Goal: Task Accomplishment & Management: Use online tool/utility

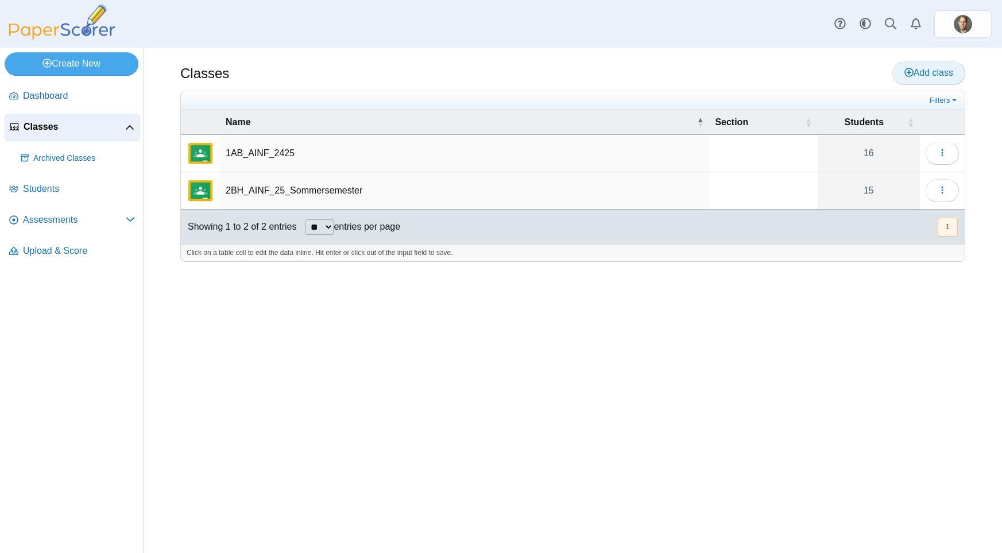
click at [909, 79] on link "Add class" at bounding box center [929, 72] width 73 height 23
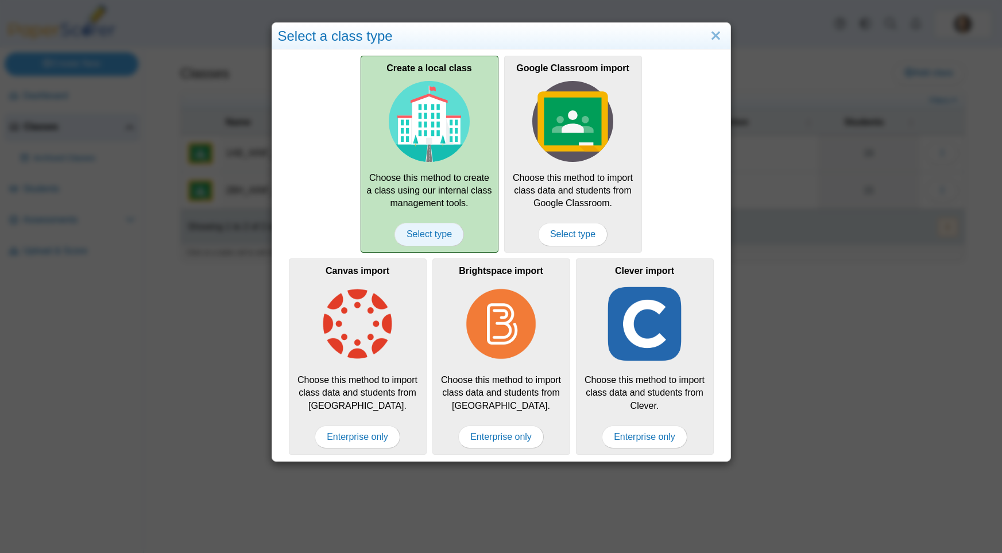
click at [410, 233] on span "Select type" at bounding box center [430, 234] width 70 height 23
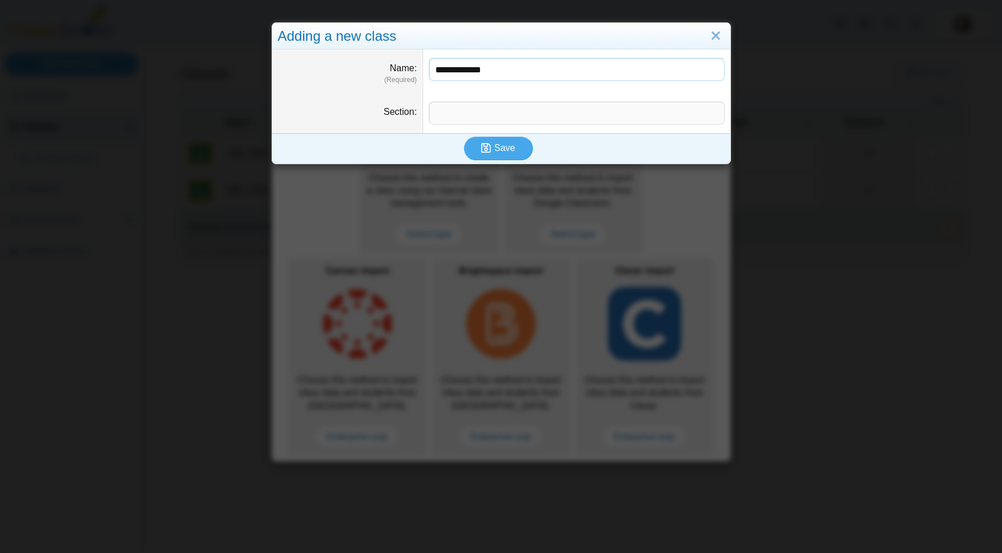
type input "**********"
click at [504, 117] on input "Section" at bounding box center [577, 113] width 296 height 23
type input "***"
click at [483, 155] on icon "submit" at bounding box center [487, 148] width 13 height 13
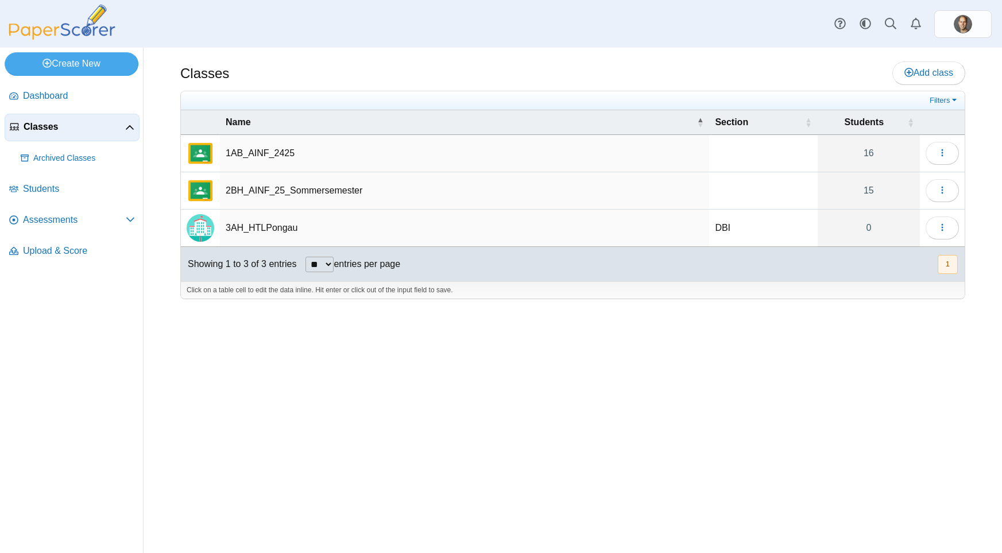
click at [260, 224] on td "3AH_HTLPongau" at bounding box center [464, 228] width 489 height 37
click at [946, 237] on button "button" at bounding box center [942, 228] width 33 height 23
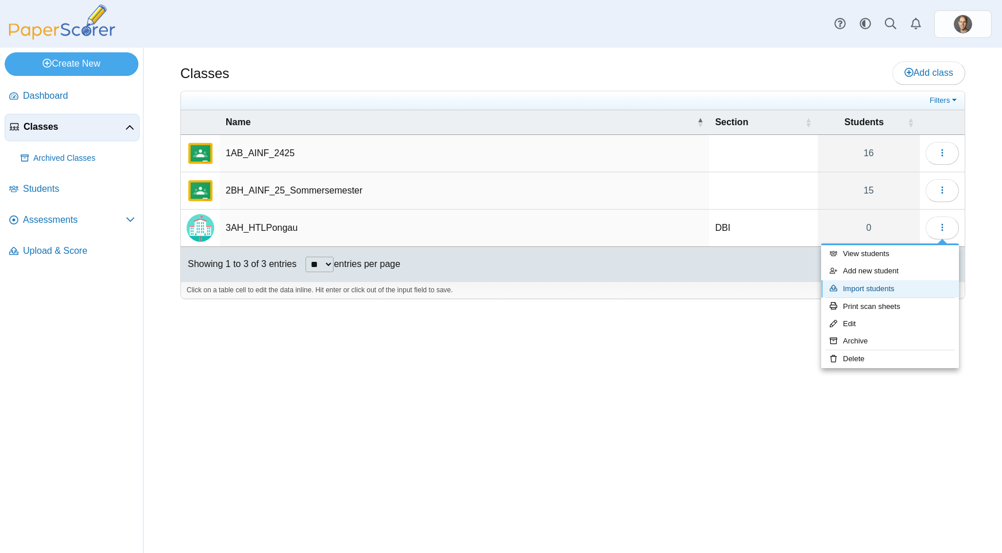
click at [874, 288] on link "Import students" at bounding box center [891, 288] width 138 height 17
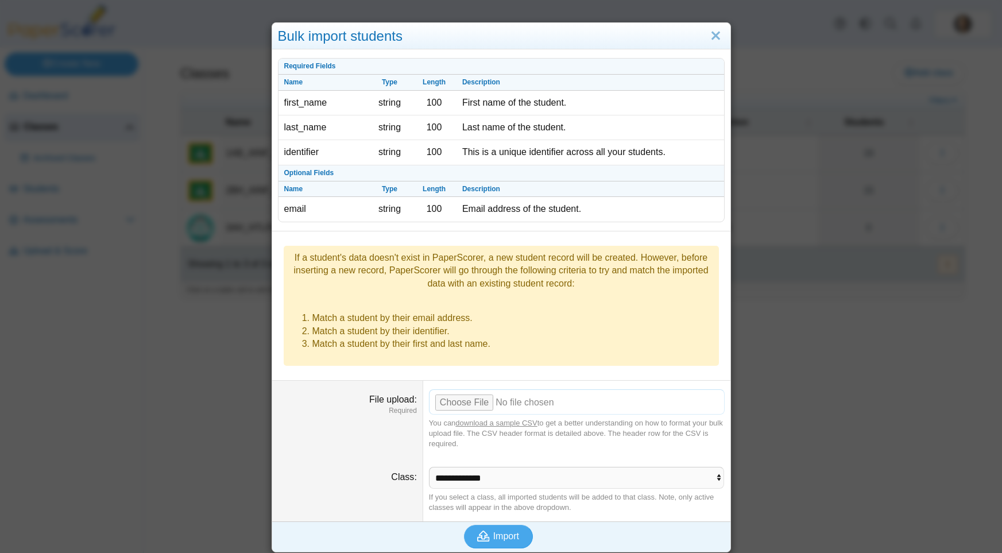
click at [472, 390] on input "File upload" at bounding box center [577, 401] width 296 height 25
click at [494, 531] on span "Import" at bounding box center [506, 536] width 26 height 10
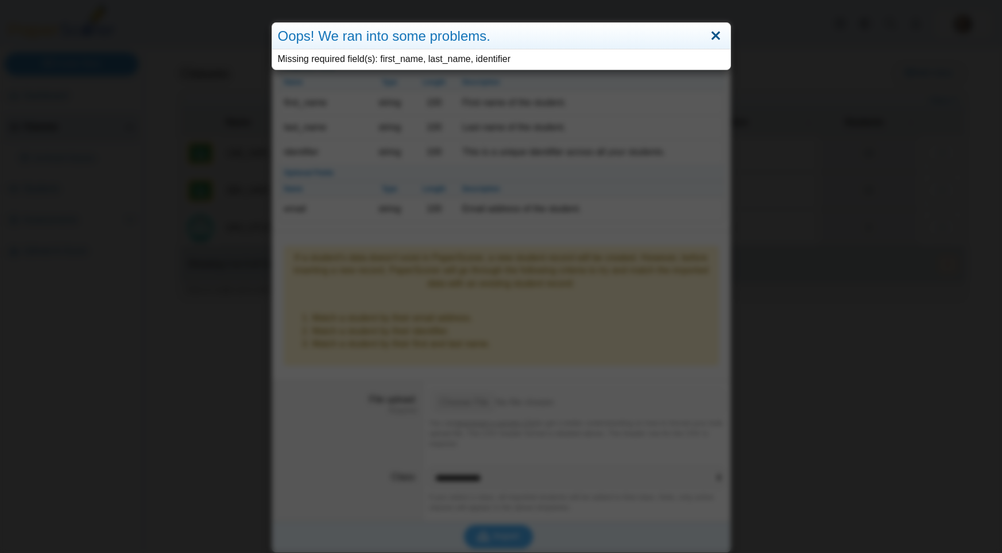
click at [716, 34] on link "Close" at bounding box center [716, 36] width 18 height 20
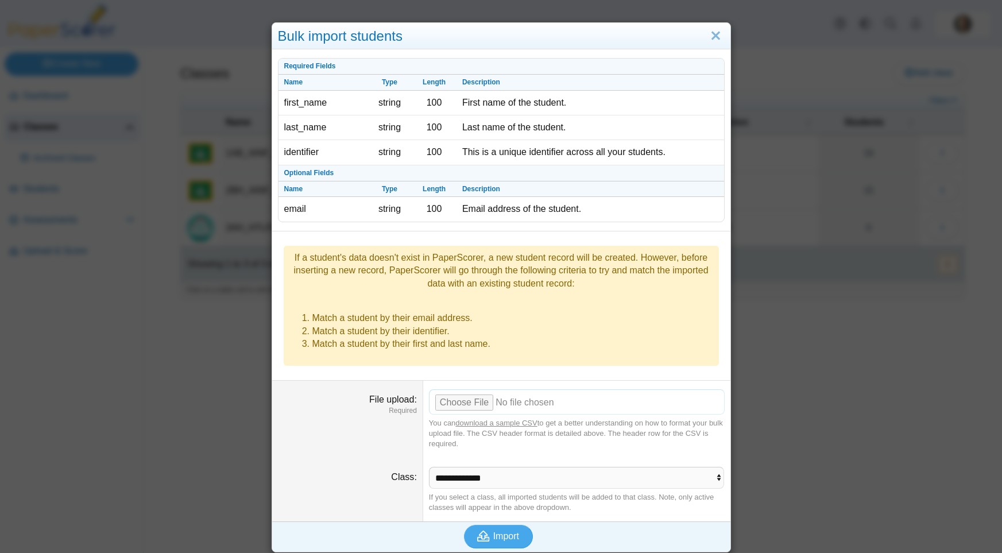
click at [483, 389] on input "File upload" at bounding box center [577, 401] width 296 height 25
type input "**********"
click at [508, 531] on span "Import" at bounding box center [506, 536] width 26 height 10
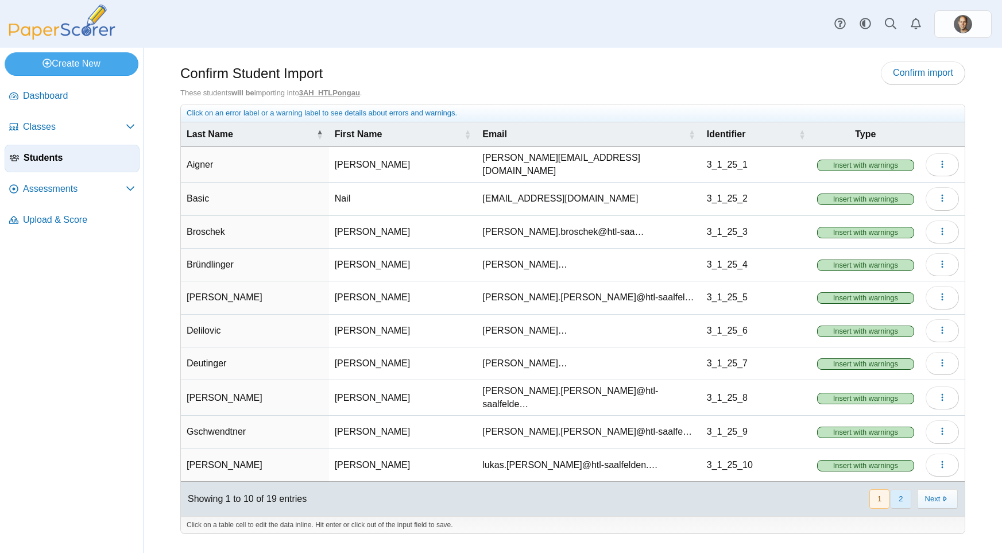
click at [907, 496] on button "2" at bounding box center [901, 498] width 20 height 19
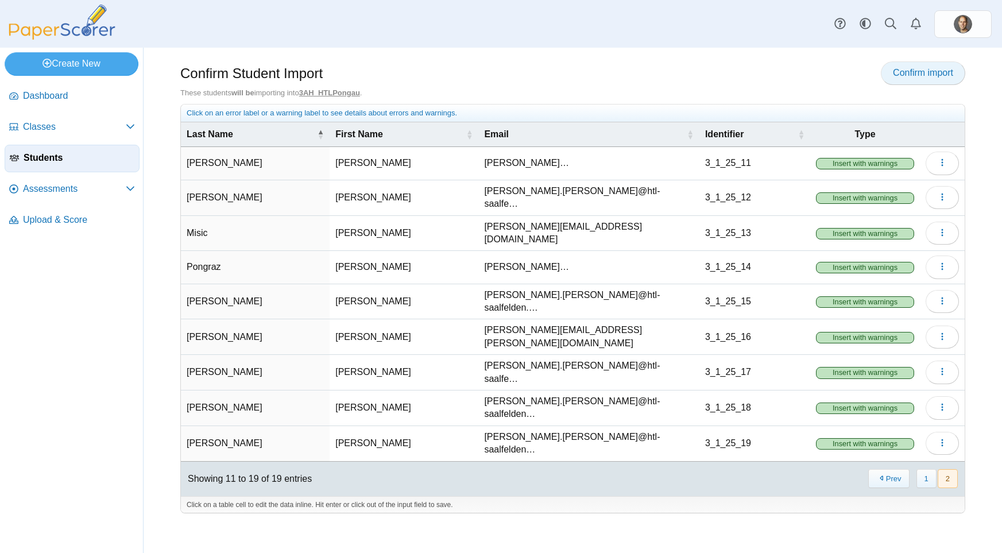
click at [934, 72] on span "Confirm import" at bounding box center [923, 73] width 60 height 10
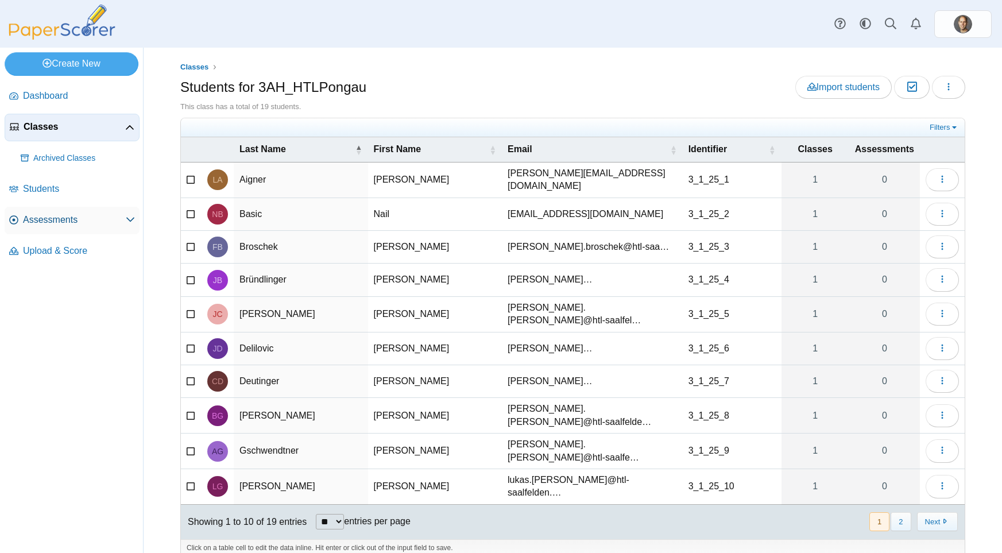
click at [48, 219] on span "Assessments" at bounding box center [74, 220] width 103 height 13
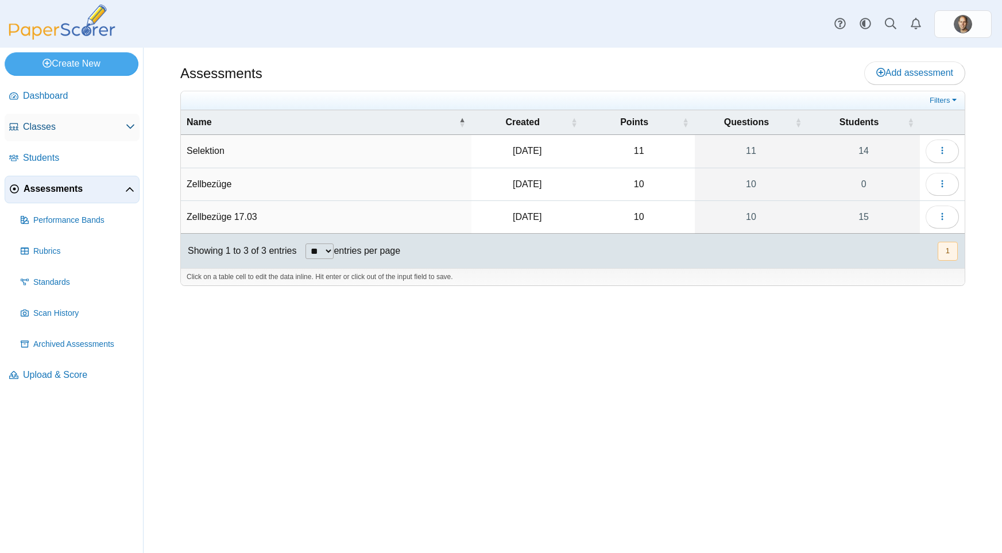
click at [63, 117] on link "Classes" at bounding box center [72, 128] width 135 height 28
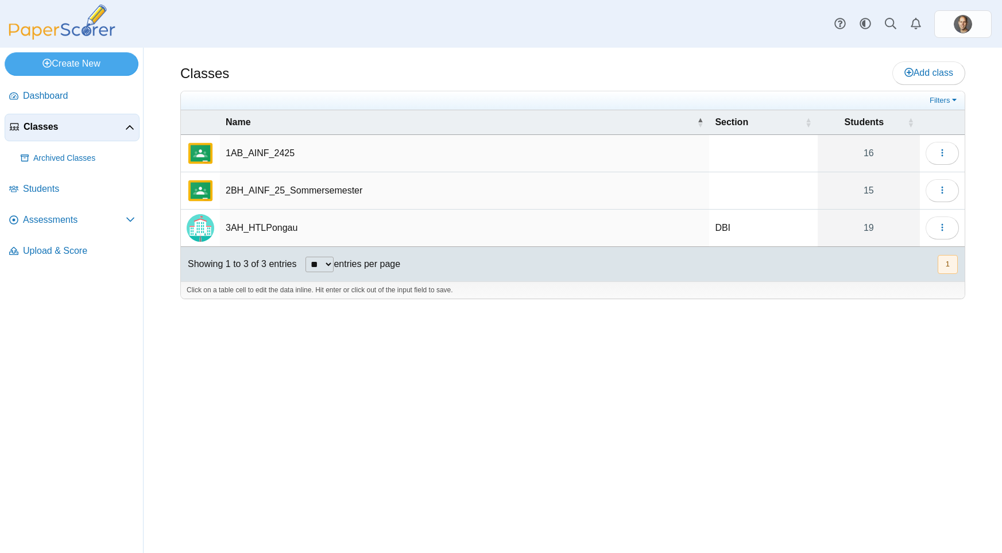
click at [249, 226] on td "3AH_HTLPongau" at bounding box center [464, 228] width 489 height 37
click at [944, 225] on icon "button" at bounding box center [942, 227] width 9 height 9
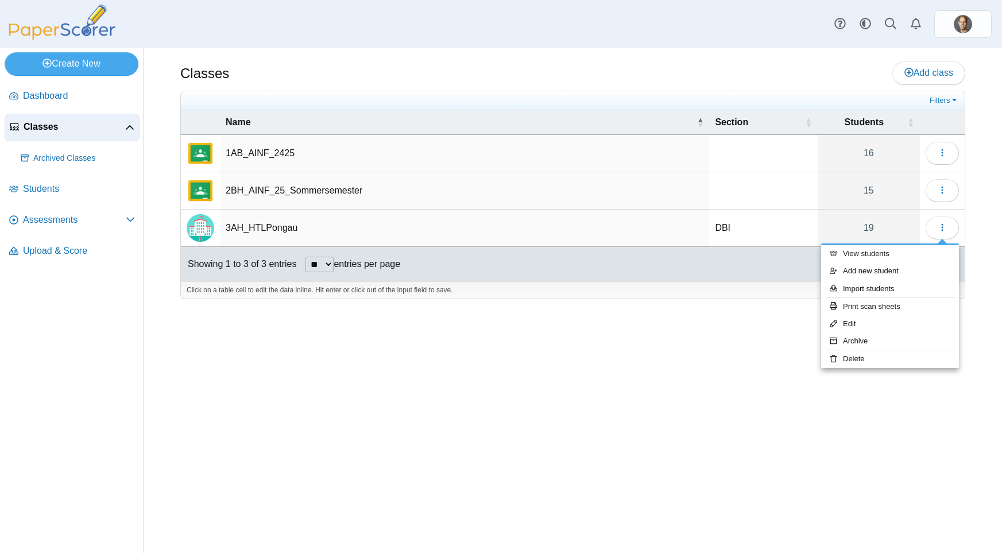
click at [666, 368] on div "Classes Add class Filters 16" at bounding box center [573, 301] width 859 height 506
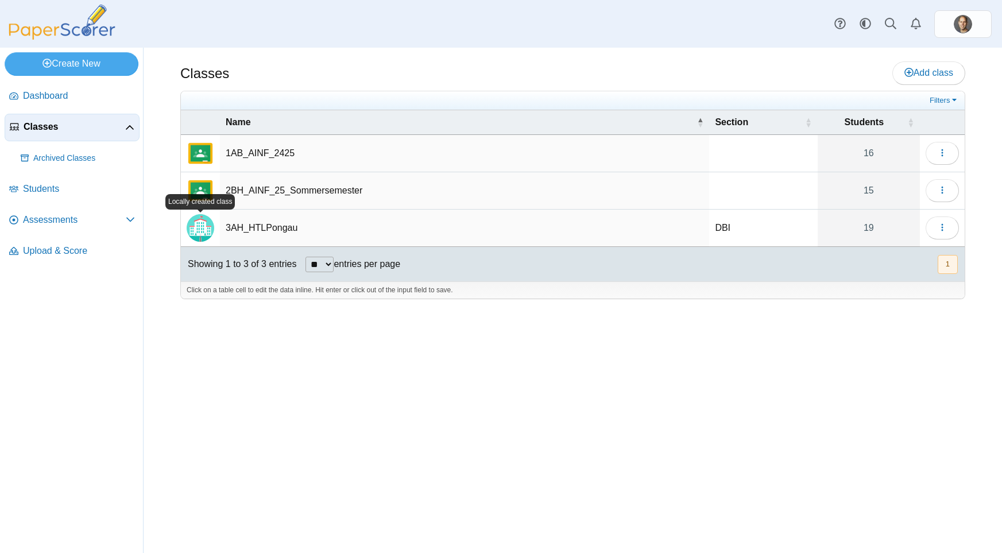
click at [209, 228] on img "Locally created class" at bounding box center [201, 228] width 28 height 28
click at [252, 225] on td "3AH_HTLPongau" at bounding box center [464, 228] width 489 height 37
click at [558, 232] on input "**********" at bounding box center [465, 228] width 478 height 23
click at [554, 280] on div "Showing 1 to 3 of 3 entries ** ** ** *** entries per page « Prev 1 Next »" at bounding box center [573, 264] width 784 height 34
click at [63, 214] on link "Assessments" at bounding box center [72, 221] width 135 height 28
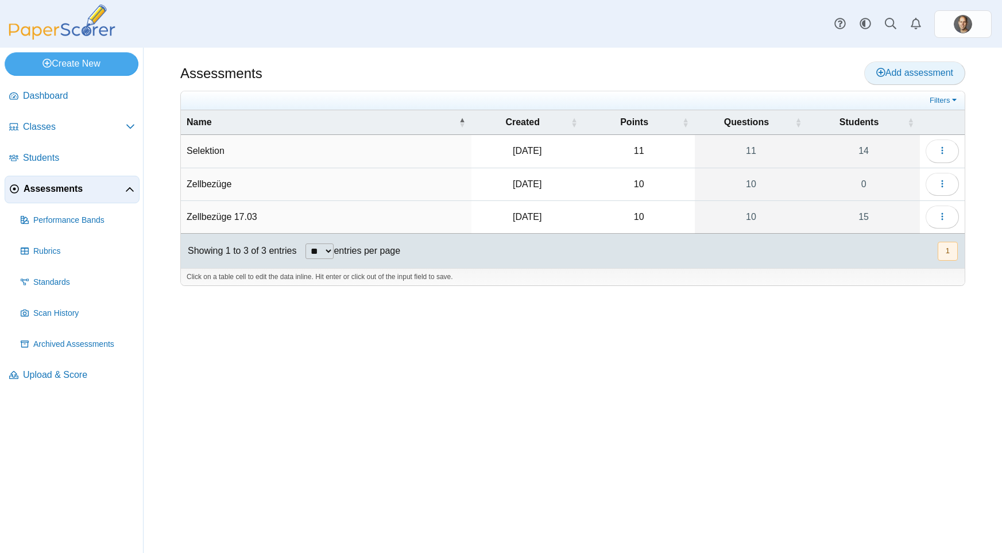
click at [905, 76] on span "Add assessment" at bounding box center [915, 73] width 77 height 10
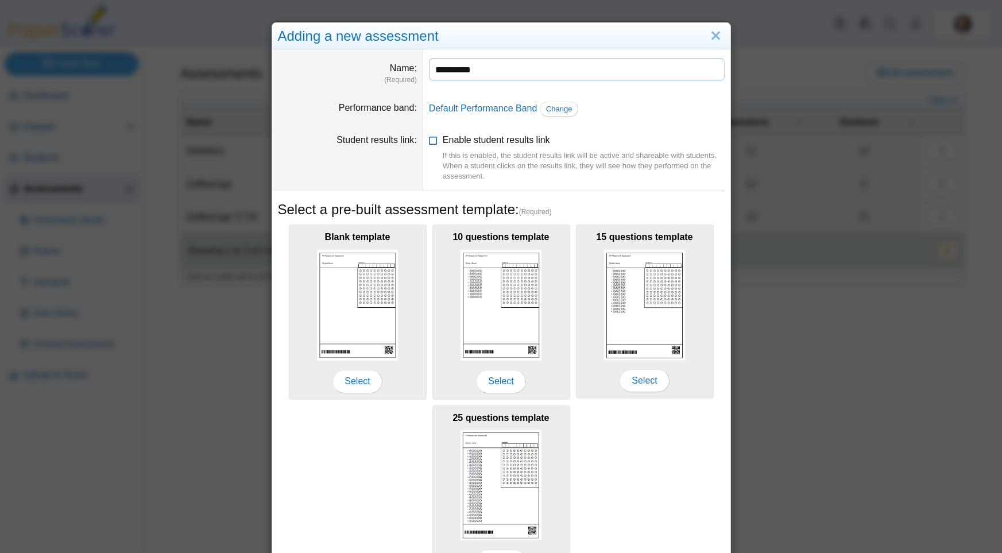
type input "**********"
click at [430, 141] on icon at bounding box center [433, 138] width 9 height 8
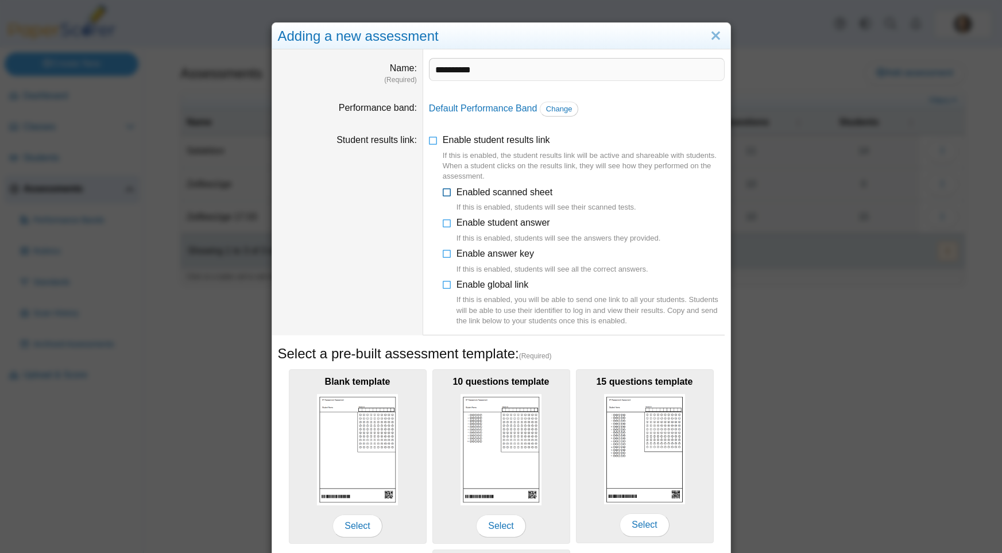
click at [449, 190] on icon at bounding box center [447, 190] width 9 height 8
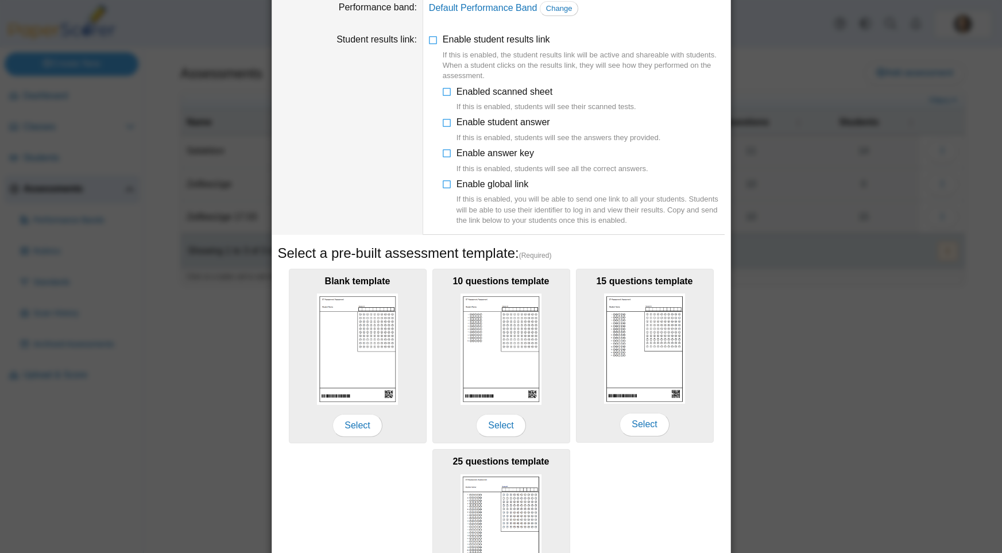
scroll to position [132, 0]
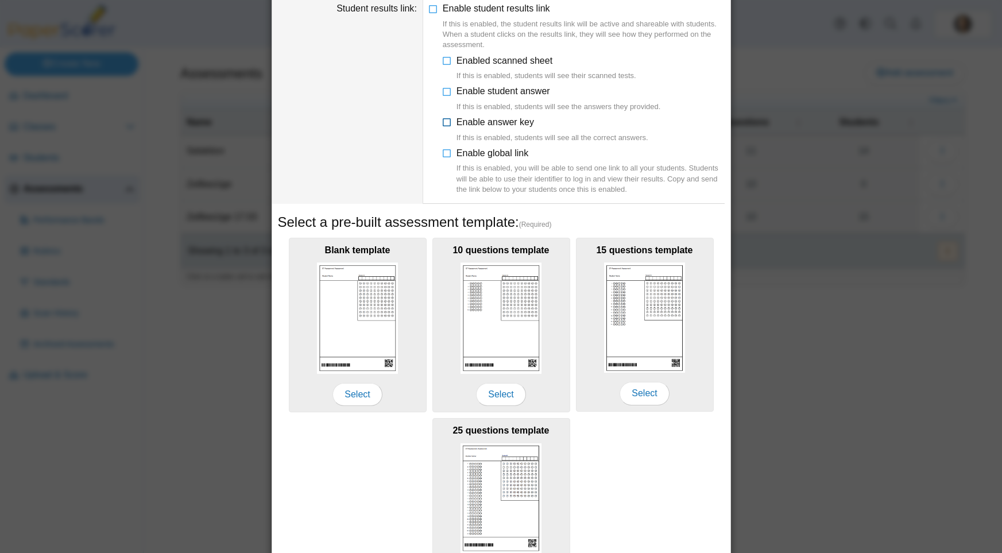
click at [447, 122] on icon at bounding box center [447, 120] width 9 height 8
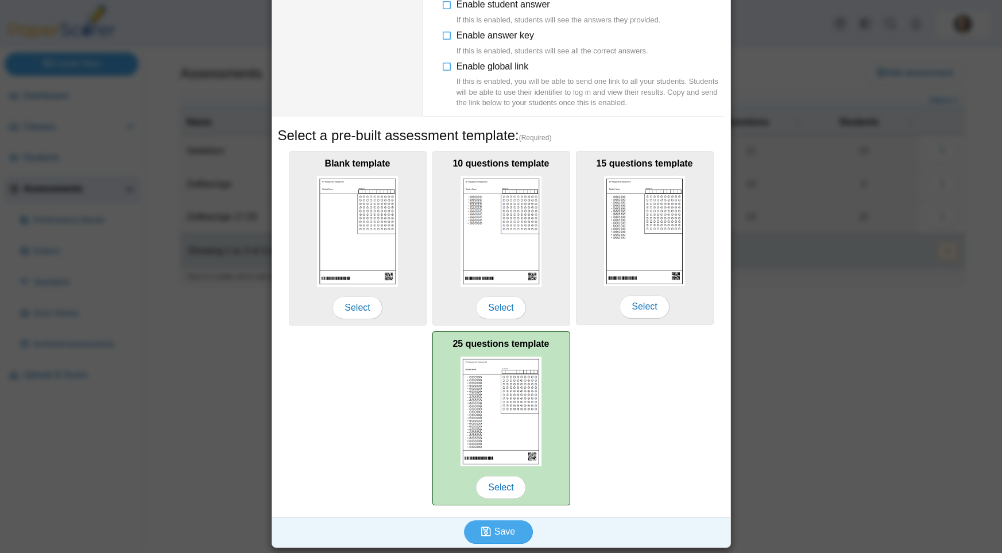
click at [510, 381] on img at bounding box center [502, 412] width 82 height 110
click at [499, 495] on span "Select" at bounding box center [500, 487] width 49 height 23
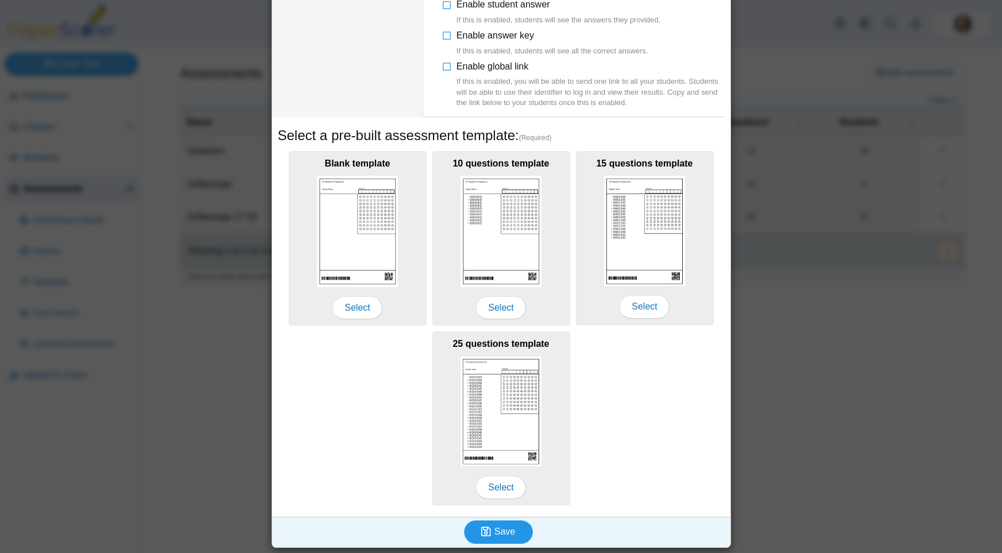
click at [504, 541] on button "Save" at bounding box center [498, 531] width 69 height 23
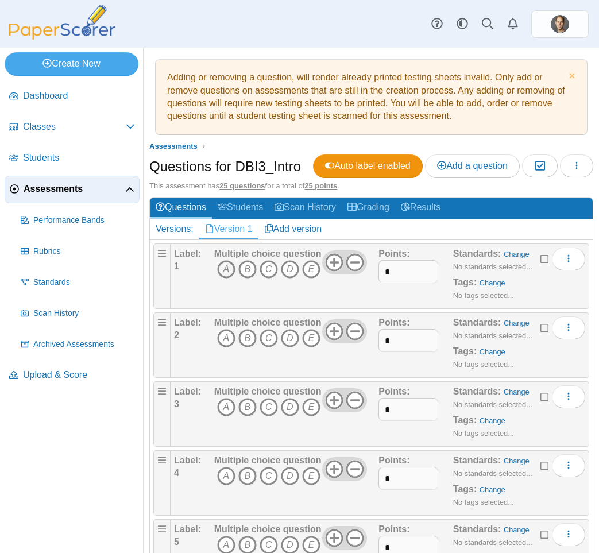
click at [224, 269] on icon "A" at bounding box center [226, 269] width 18 height 18
click at [269, 341] on icon "C" at bounding box center [269, 338] width 18 height 18
click at [355, 267] on icon at bounding box center [355, 262] width 18 height 18
click at [354, 334] on icon at bounding box center [355, 331] width 18 height 18
click at [355, 400] on use at bounding box center [355, 400] width 18 height 18
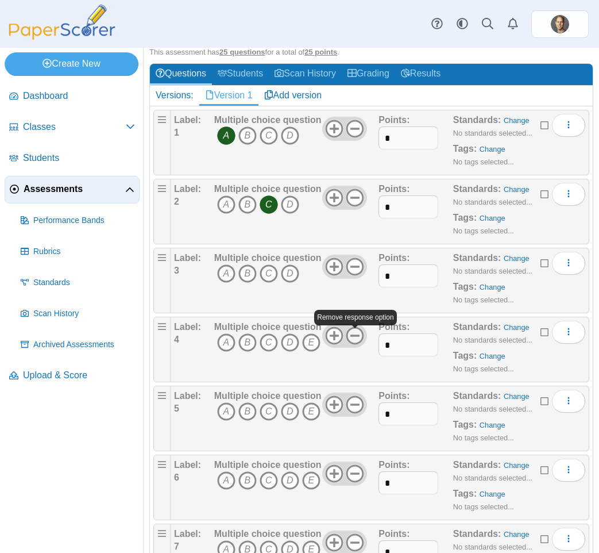
scroll to position [137, 0]
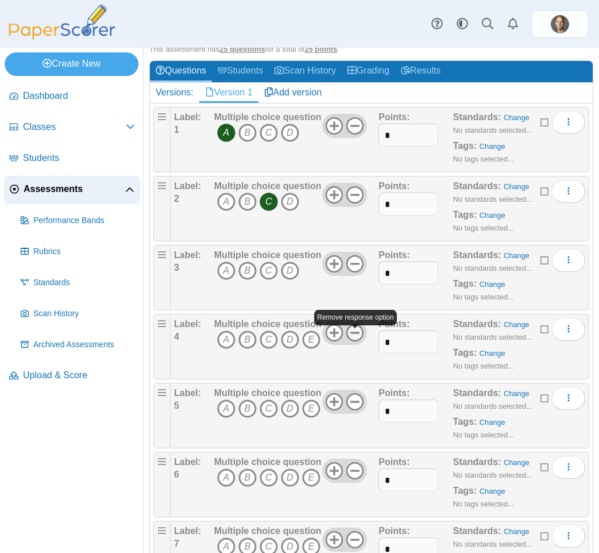
click at [357, 345] on div "Multiple choice question A B C D E" at bounding box center [295, 346] width 168 height 57
click at [357, 336] on icon at bounding box center [355, 332] width 18 height 18
click at [357, 400] on icon at bounding box center [355, 401] width 18 height 18
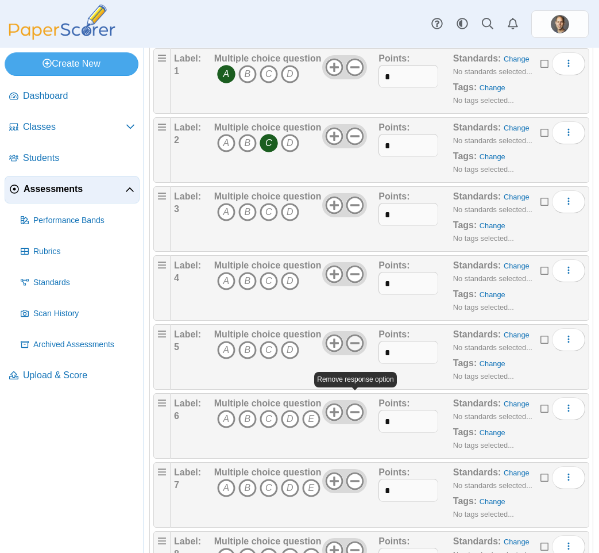
scroll to position [198, 0]
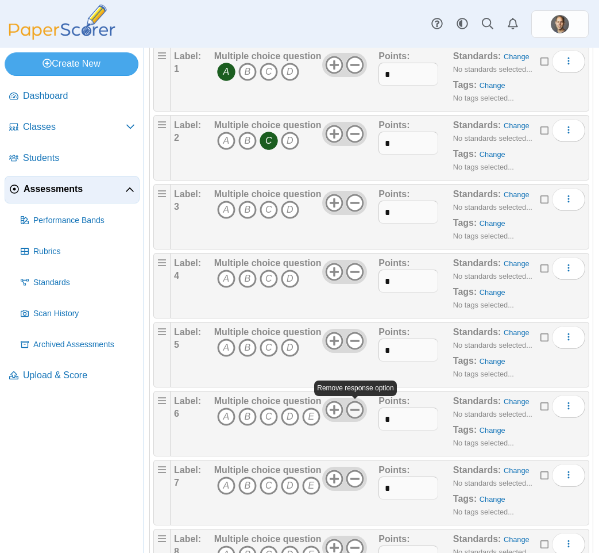
click at [354, 406] on icon at bounding box center [355, 409] width 18 height 18
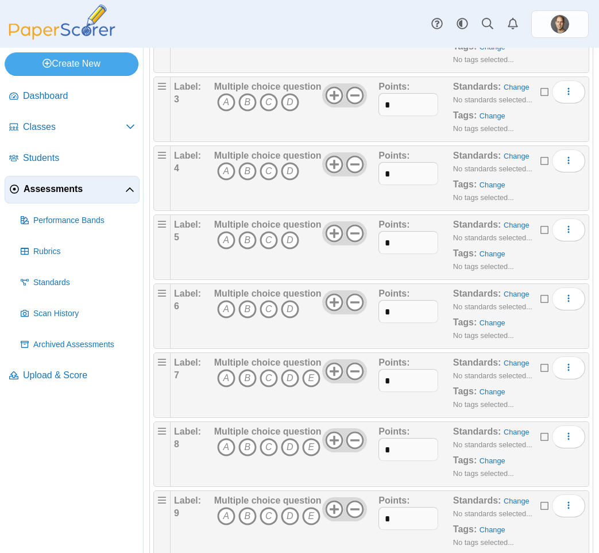
scroll to position [321, 0]
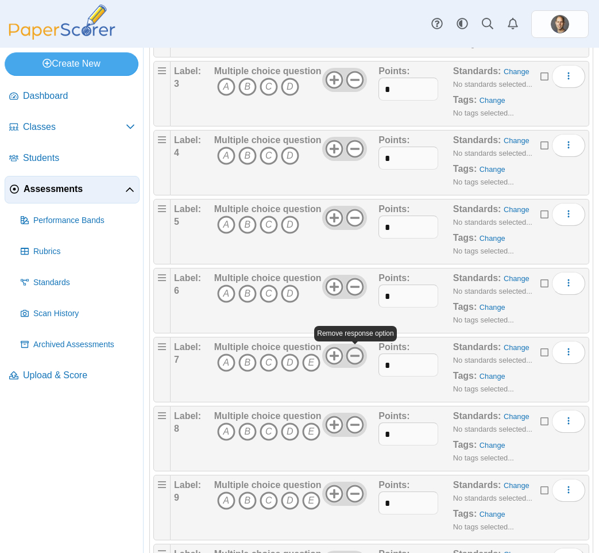
click at [358, 349] on icon at bounding box center [355, 355] width 18 height 18
click at [352, 423] on icon at bounding box center [355, 424] width 18 height 18
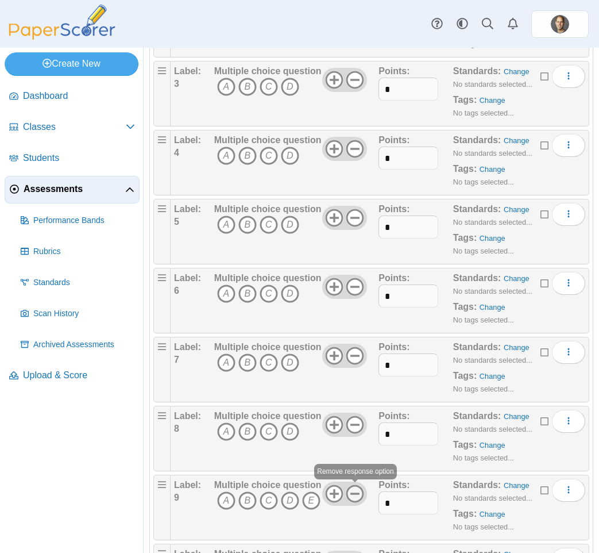
click at [354, 488] on icon at bounding box center [355, 493] width 18 height 18
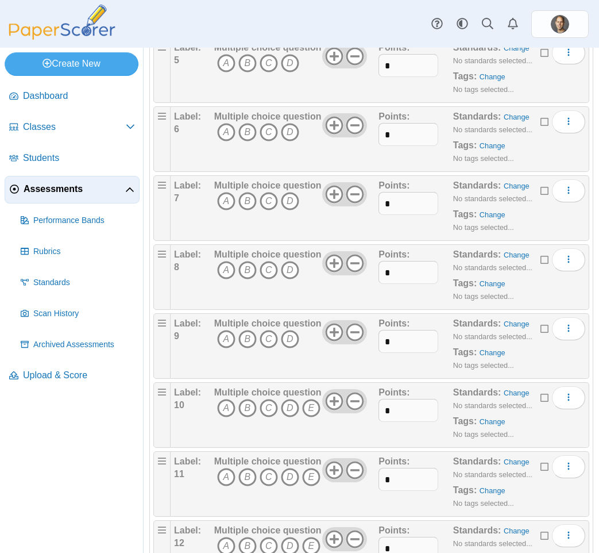
scroll to position [484, 0]
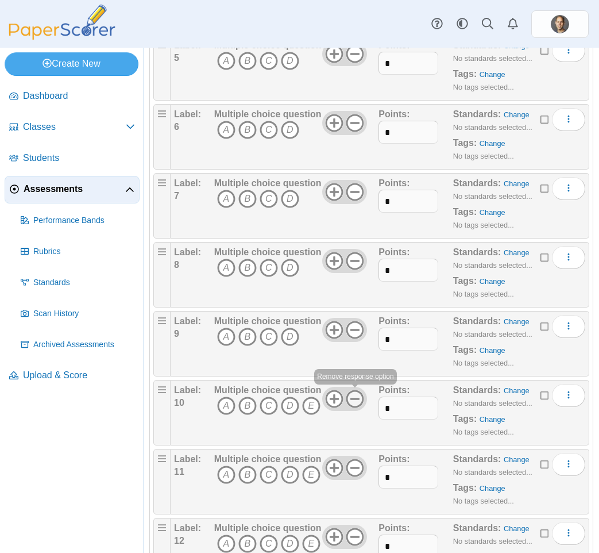
click at [357, 401] on icon at bounding box center [355, 398] width 18 height 18
click at [358, 469] on icon at bounding box center [355, 467] width 18 height 18
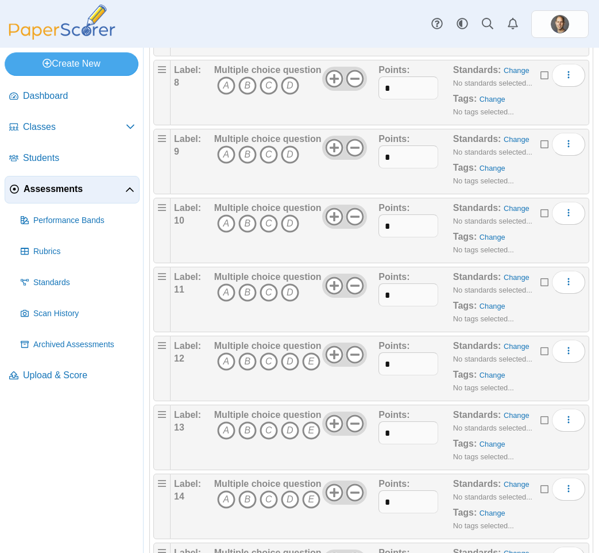
scroll to position [669, 0]
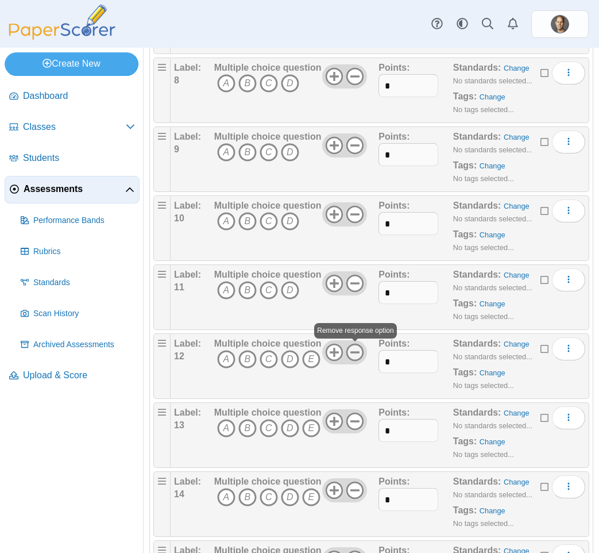
click at [354, 356] on icon at bounding box center [355, 352] width 18 height 18
click at [356, 418] on icon at bounding box center [355, 421] width 18 height 18
click at [351, 486] on icon at bounding box center [355, 490] width 18 height 18
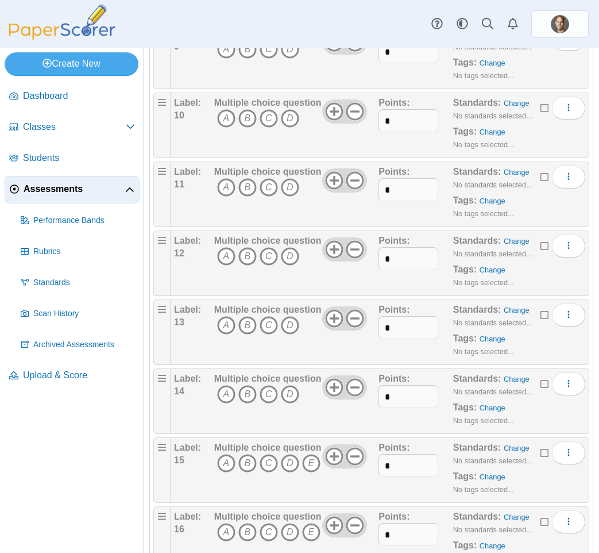
scroll to position [823, 0]
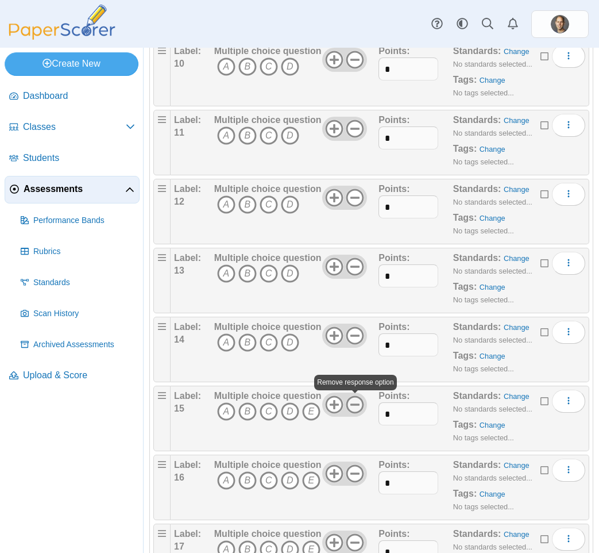
click at [354, 404] on use at bounding box center [355, 404] width 18 height 18
click at [350, 469] on icon at bounding box center [355, 473] width 18 height 18
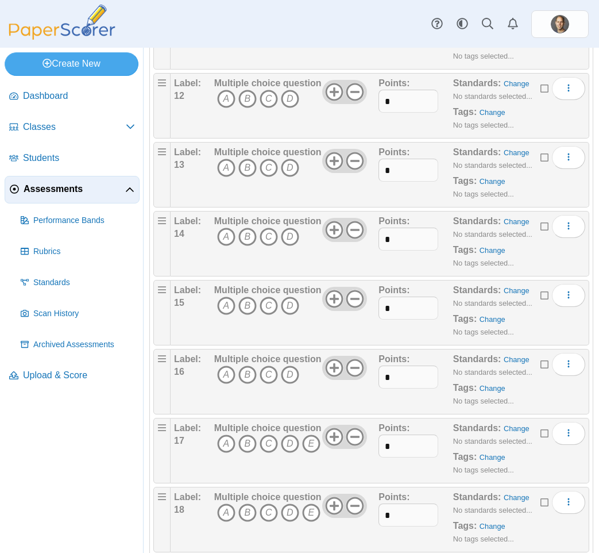
scroll to position [938, 0]
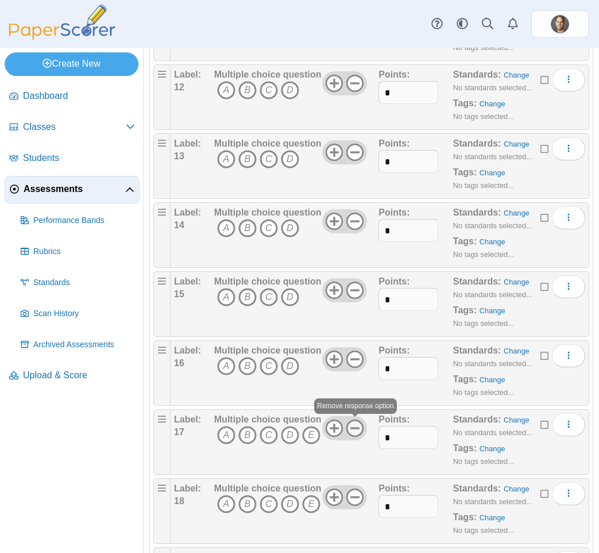
click at [358, 430] on icon at bounding box center [355, 428] width 18 height 18
click at [357, 495] on icon at bounding box center [355, 497] width 18 height 18
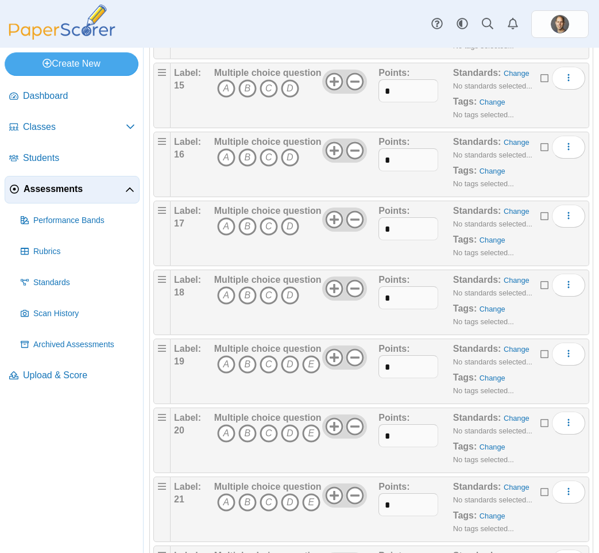
scroll to position [1151, 0]
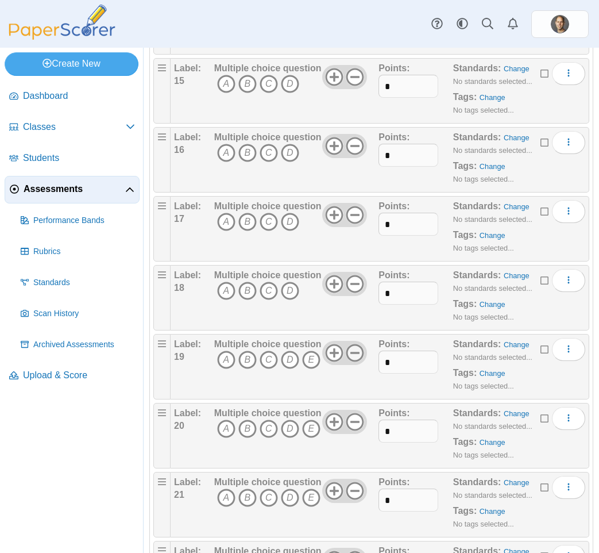
click at [361, 356] on icon at bounding box center [355, 353] width 18 height 18
click at [352, 425] on icon at bounding box center [355, 421] width 18 height 18
click at [351, 489] on icon at bounding box center [355, 490] width 18 height 18
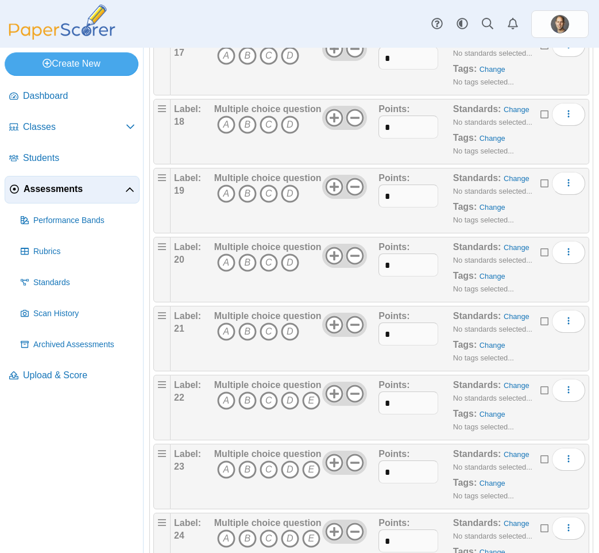
scroll to position [1330, 0]
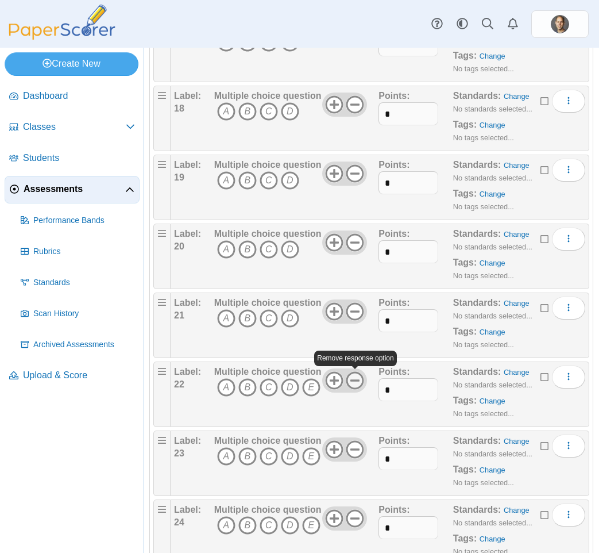
click at [358, 387] on icon at bounding box center [355, 380] width 18 height 18
click at [355, 448] on icon at bounding box center [355, 449] width 18 height 18
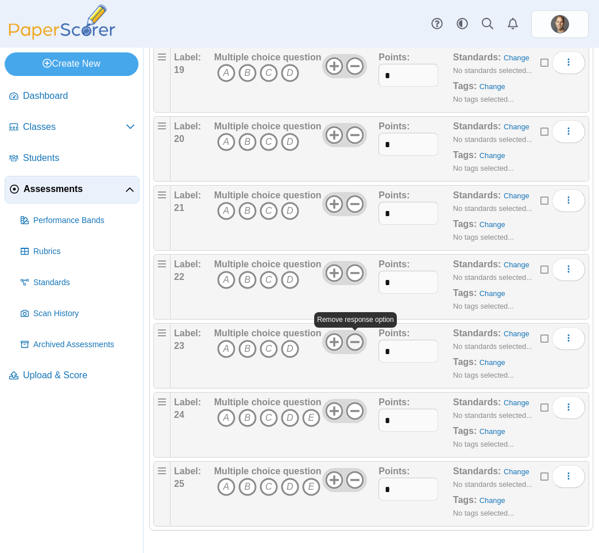
click at [354, 342] on icon at bounding box center [355, 342] width 18 height 18
click at [358, 415] on icon at bounding box center [355, 411] width 18 height 18
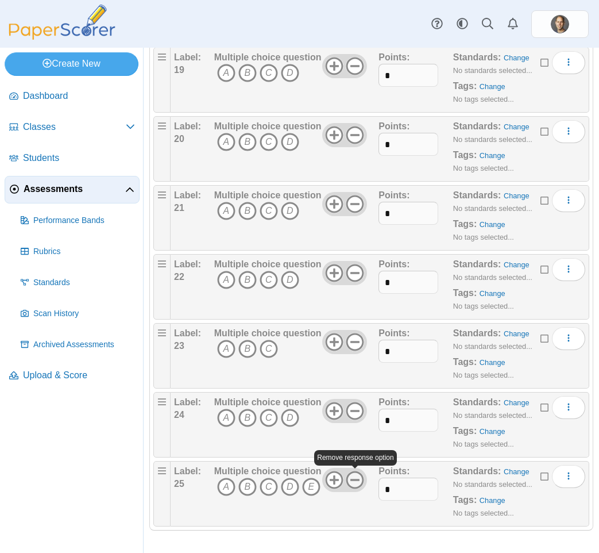
click at [358, 483] on icon at bounding box center [355, 479] width 18 height 18
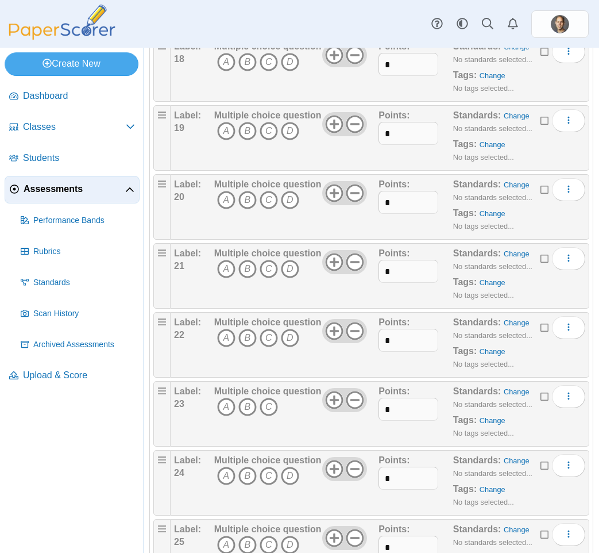
scroll to position [1377, 0]
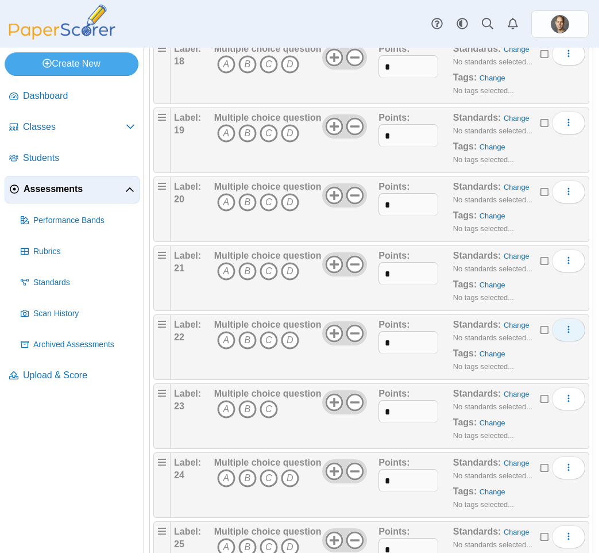
click at [557, 332] on button "More options" at bounding box center [568, 329] width 33 height 23
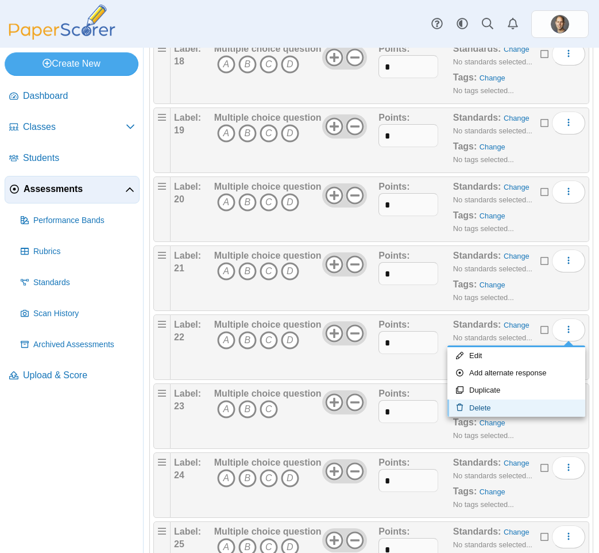
click at [514, 402] on link "Delete" at bounding box center [517, 407] width 138 height 17
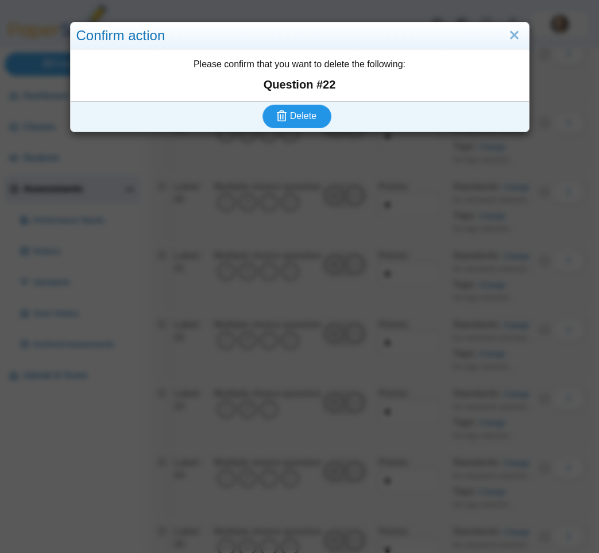
click at [313, 115] on span "Delete" at bounding box center [303, 116] width 26 height 10
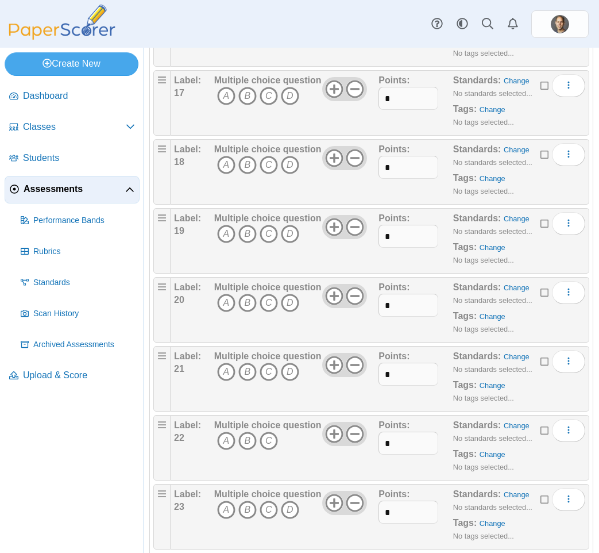
scroll to position [1369, 0]
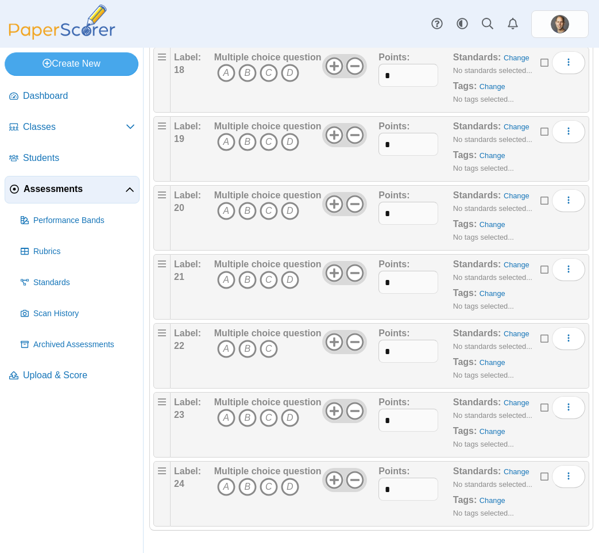
click at [543, 477] on icon at bounding box center [545, 474] width 9 height 8
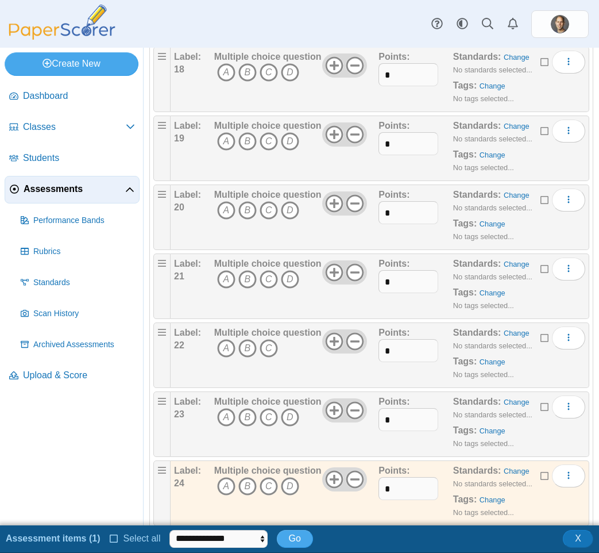
click at [544, 403] on icon at bounding box center [545, 405] width 9 height 8
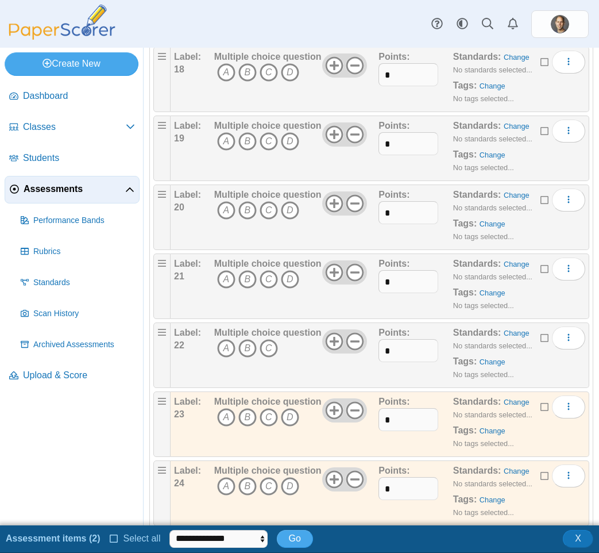
click at [547, 338] on icon at bounding box center [545, 336] width 9 height 8
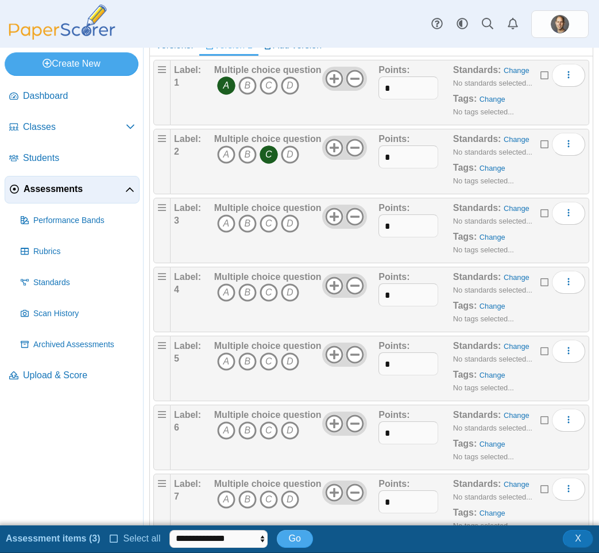
scroll to position [0, 0]
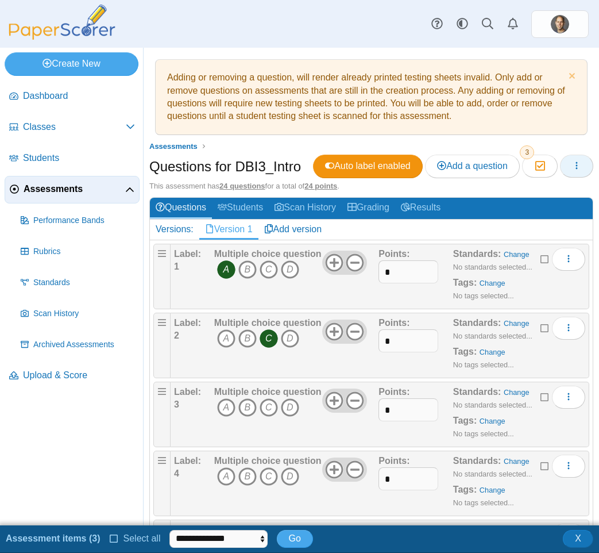
click at [576, 167] on icon "button" at bounding box center [576, 165] width 9 height 9
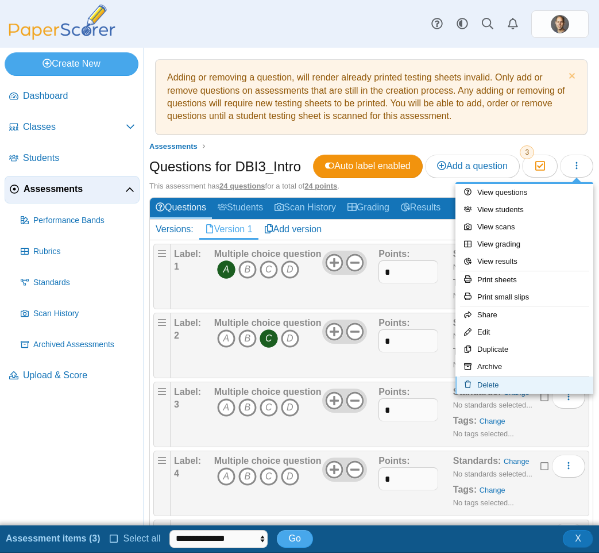
click at [496, 384] on link "Delete" at bounding box center [525, 384] width 138 height 17
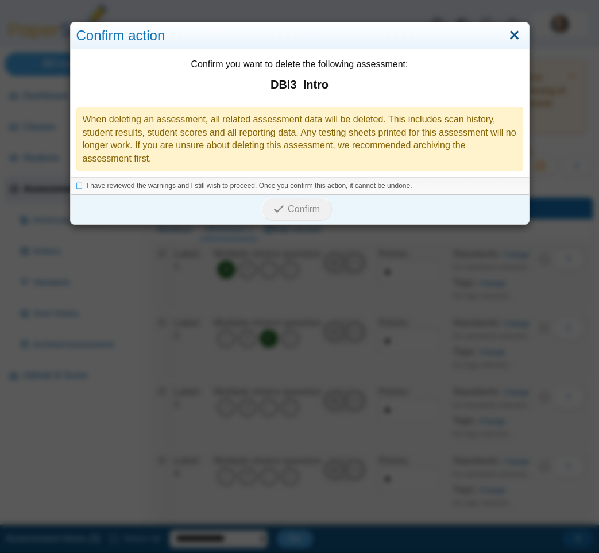
click at [520, 31] on link "Close" at bounding box center [515, 36] width 18 height 20
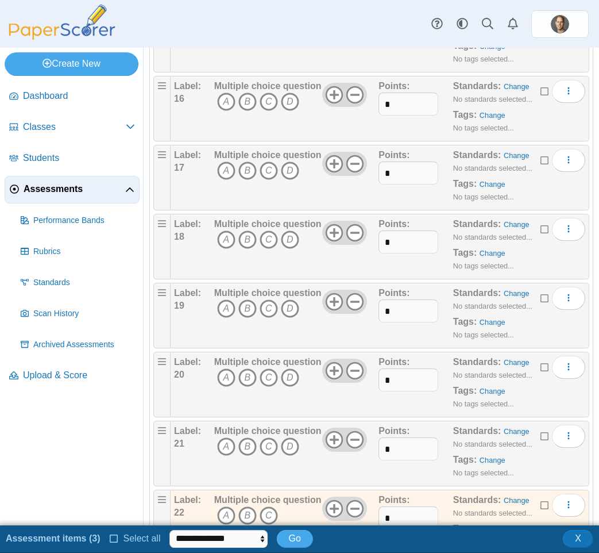
scroll to position [1397, 0]
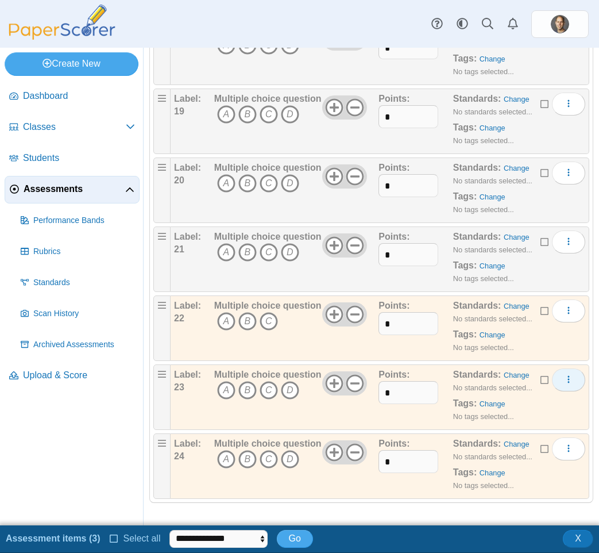
click at [568, 375] on icon "More options" at bounding box center [568, 379] width 9 height 9
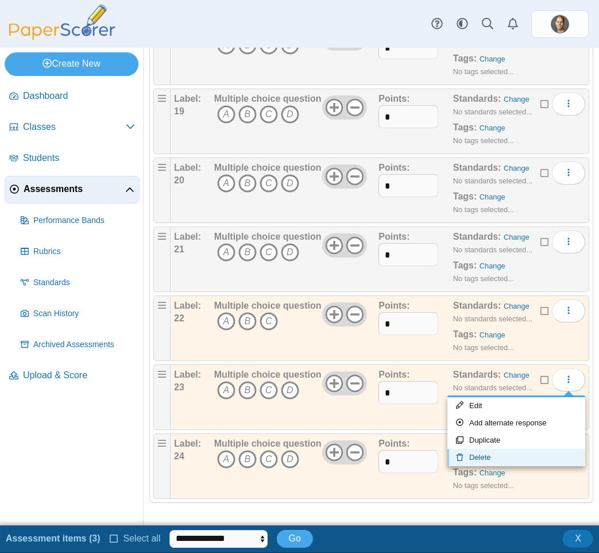
click at [510, 457] on link "Delete" at bounding box center [517, 457] width 138 height 17
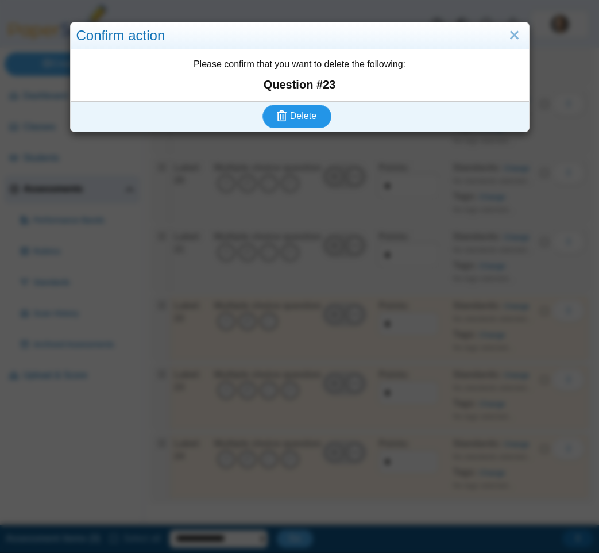
click at [309, 124] on button "Delete" at bounding box center [297, 116] width 69 height 23
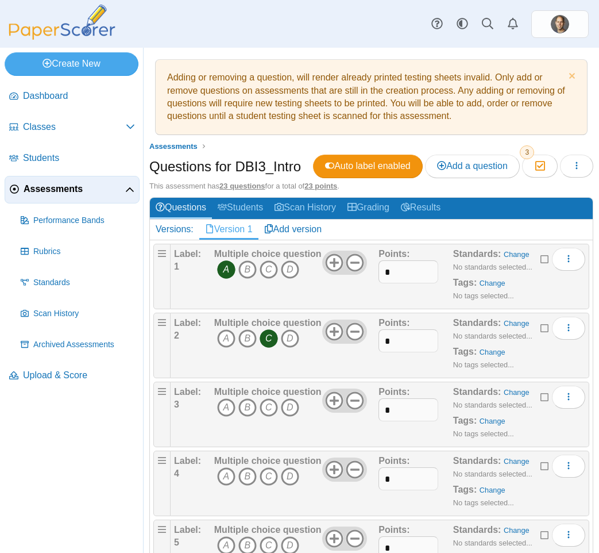
scroll to position [1300, 0]
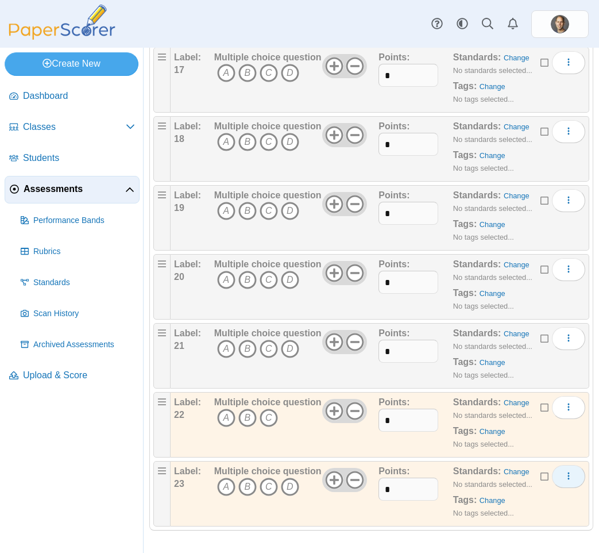
click at [573, 473] on icon "More options" at bounding box center [568, 475] width 9 height 9
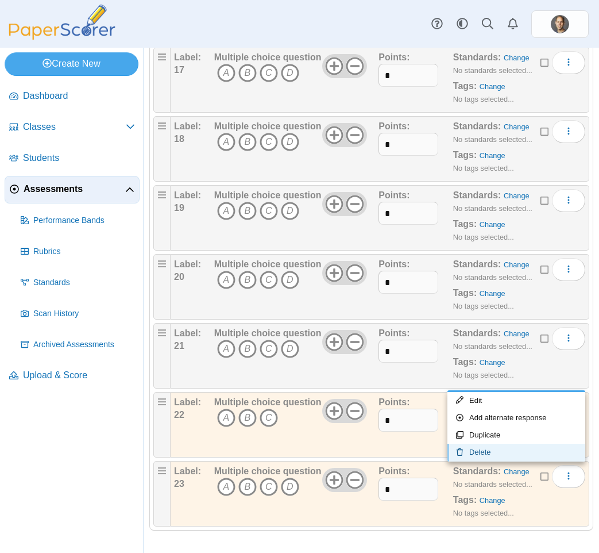
click at [545, 454] on link "Delete" at bounding box center [517, 451] width 138 height 17
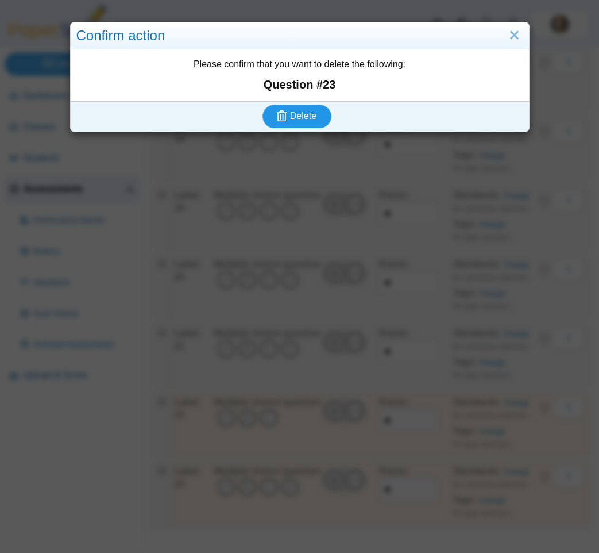
click at [317, 114] on button "Delete" at bounding box center [297, 116] width 69 height 23
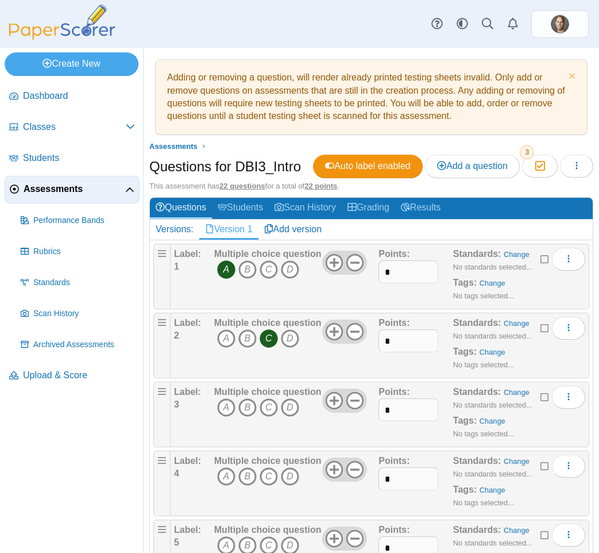
scroll to position [1231, 0]
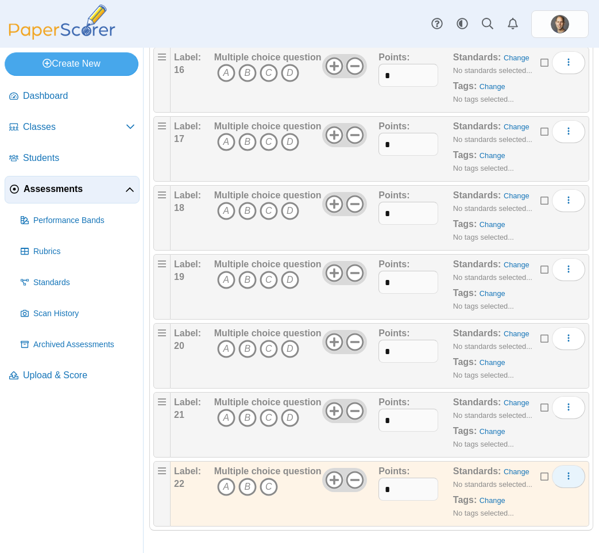
click at [572, 479] on icon "More options" at bounding box center [568, 475] width 9 height 9
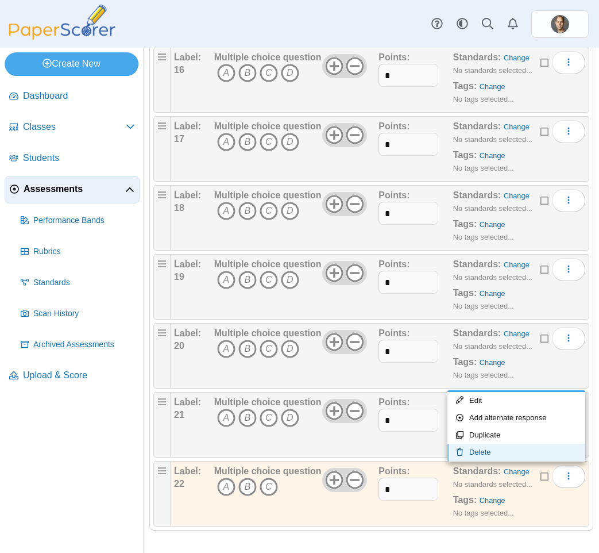
click at [545, 445] on link "Delete" at bounding box center [517, 451] width 138 height 17
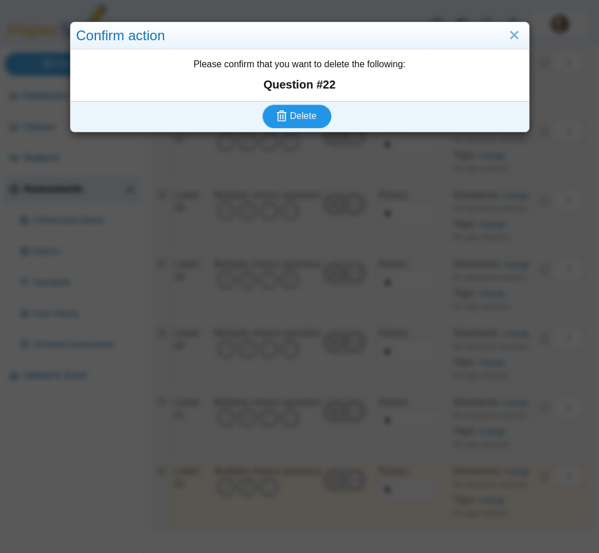
click at [309, 114] on span "Delete" at bounding box center [303, 116] width 26 height 10
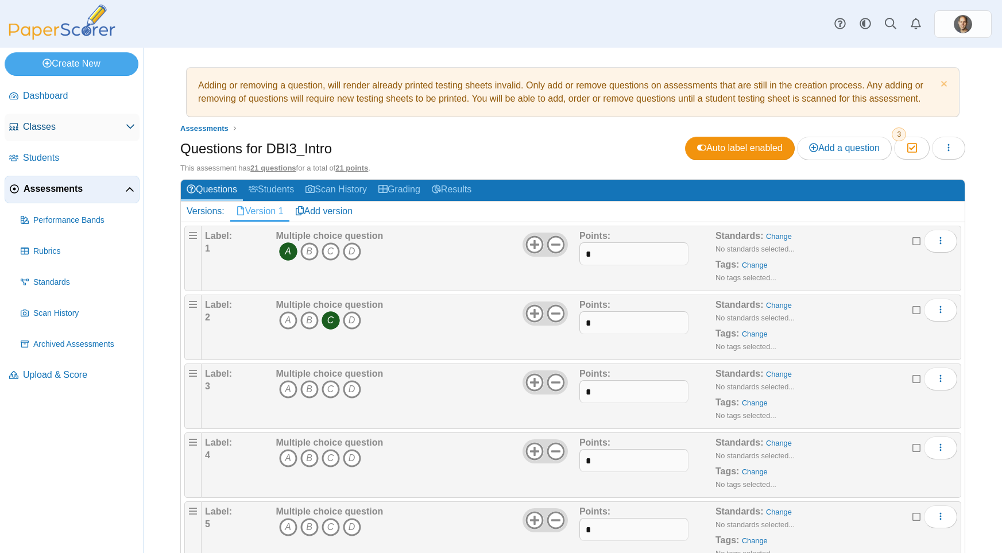
click at [60, 121] on span "Classes" at bounding box center [74, 127] width 103 height 13
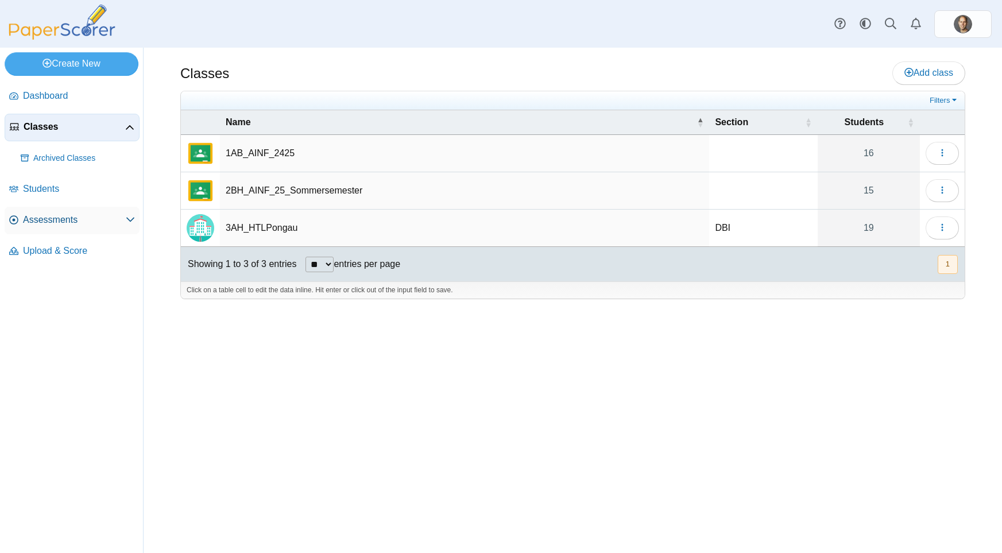
click at [68, 223] on span "Assessments" at bounding box center [74, 220] width 103 height 13
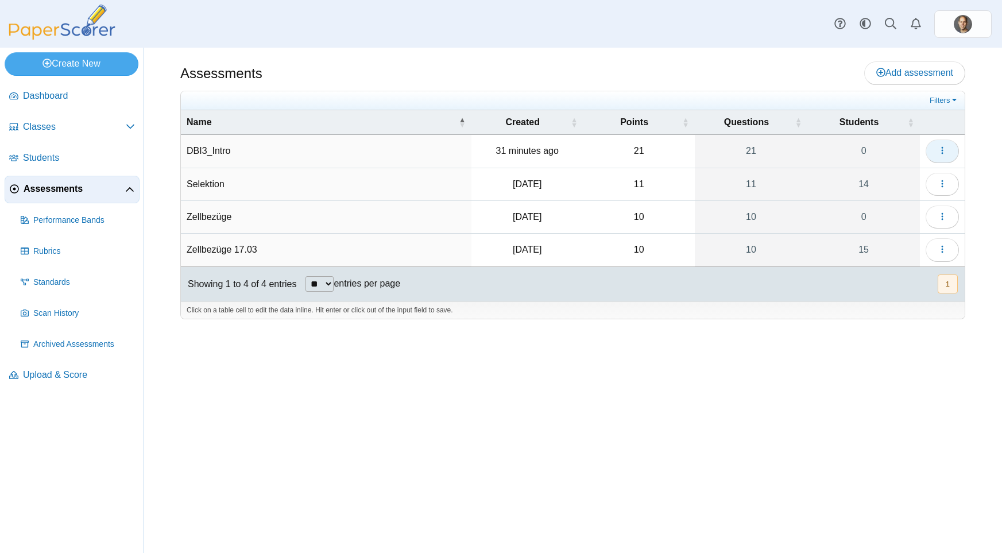
click at [941, 148] on icon "button" at bounding box center [942, 150] width 9 height 9
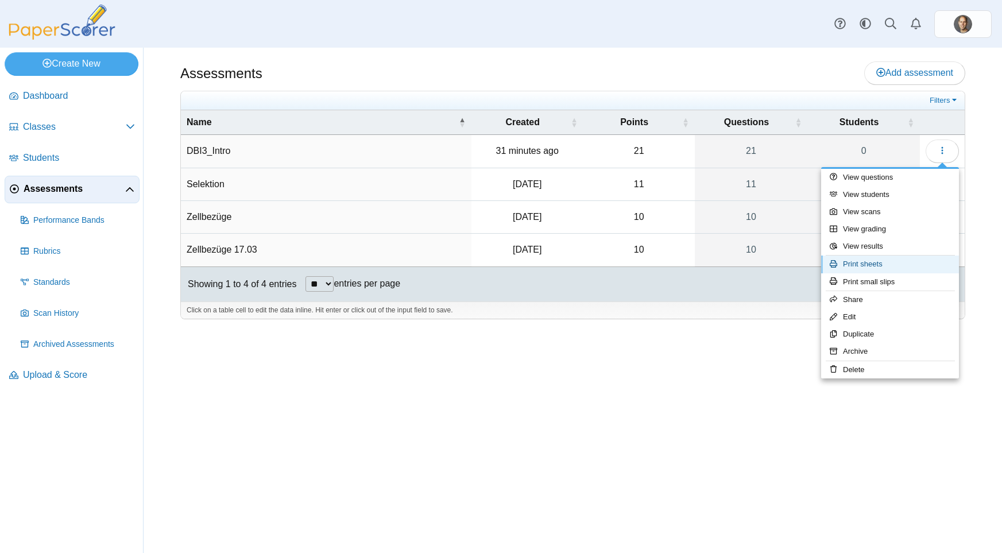
click at [886, 260] on link "Print sheets" at bounding box center [891, 264] width 138 height 17
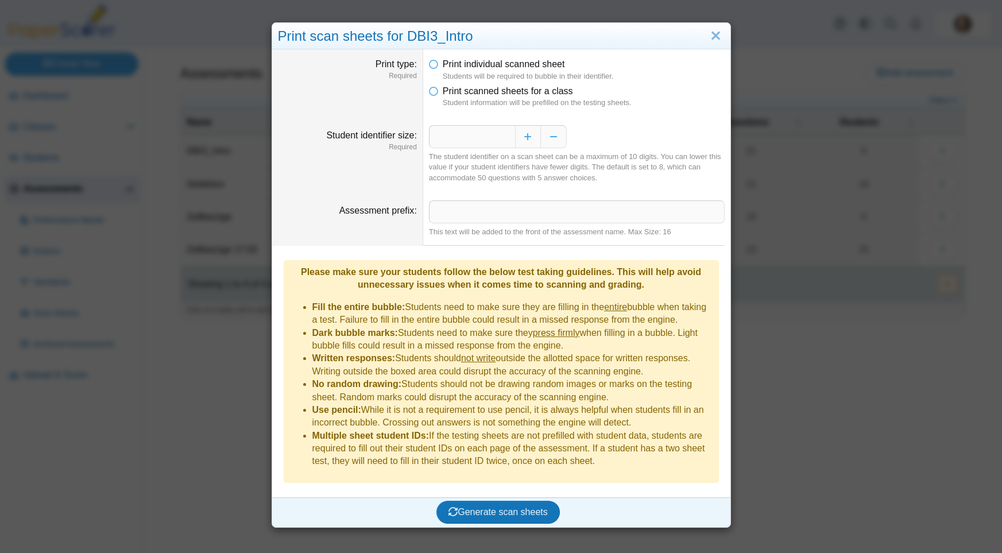
click at [439, 92] on li "Print scanned sheets for a class Student information will be prefilled on the t…" at bounding box center [577, 97] width 296 height 24
click at [436, 91] on icon at bounding box center [433, 89] width 9 height 8
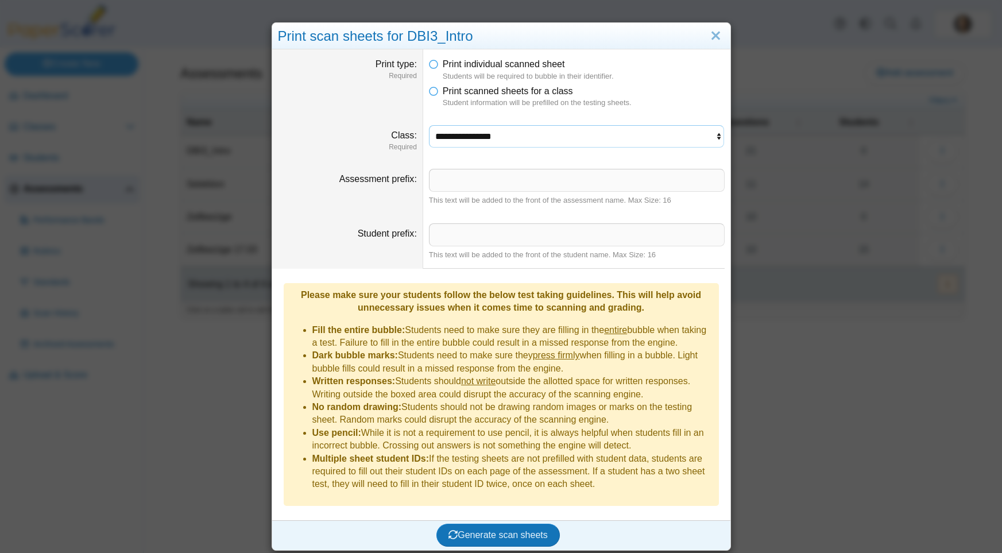
click at [429, 125] on select "**********" at bounding box center [577, 136] width 296 height 22
select select "**********"
click option "**********" at bounding box center [0, 0] width 0 height 0
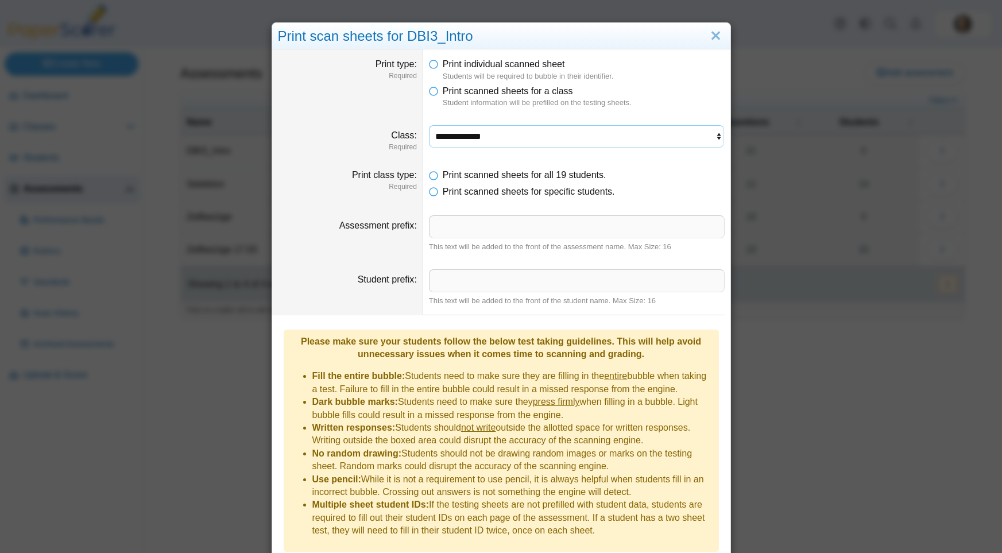
scroll to position [34, 0]
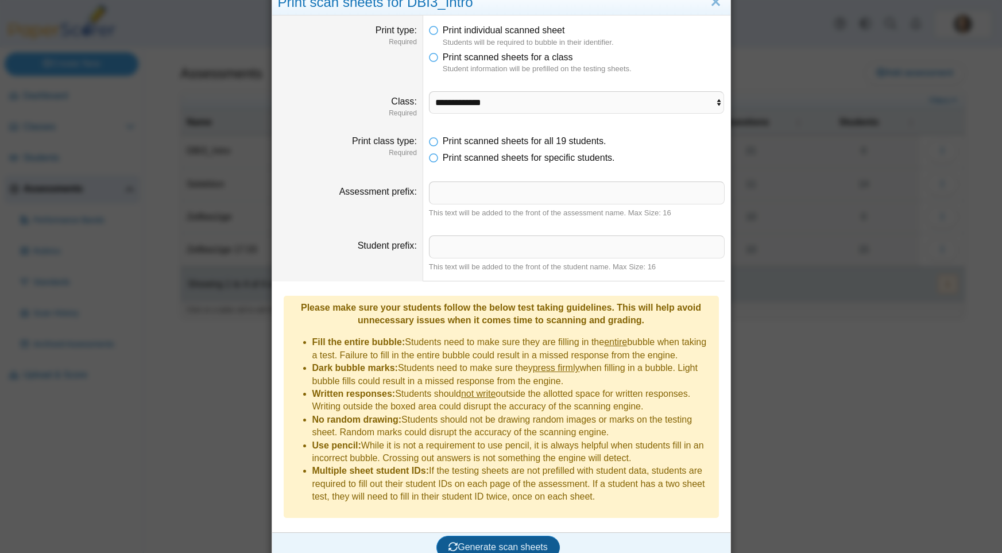
click at [504, 538] on button "Generate scan sheets" at bounding box center [499, 547] width 124 height 23
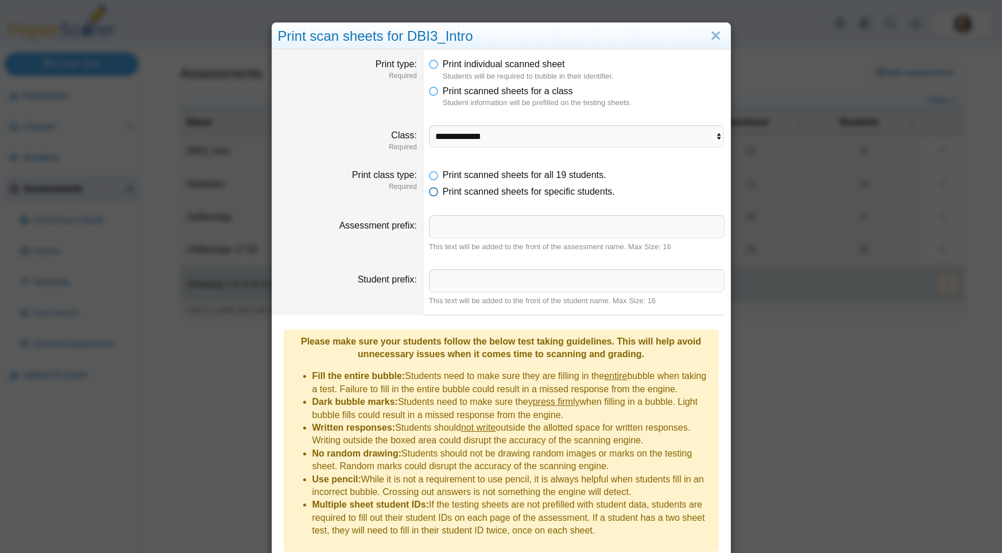
scroll to position [126, 0]
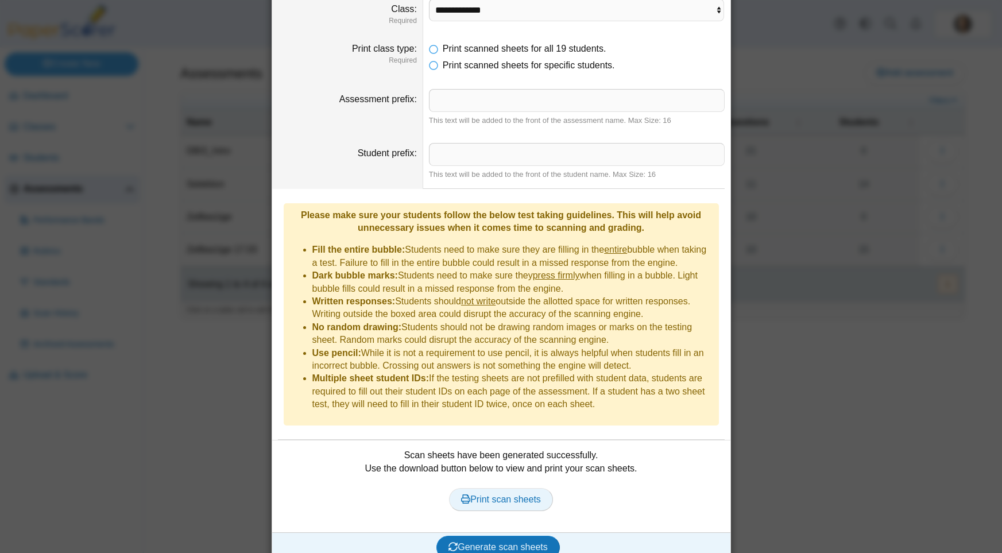
click at [496, 495] on span "Print scan sheets" at bounding box center [501, 500] width 80 height 10
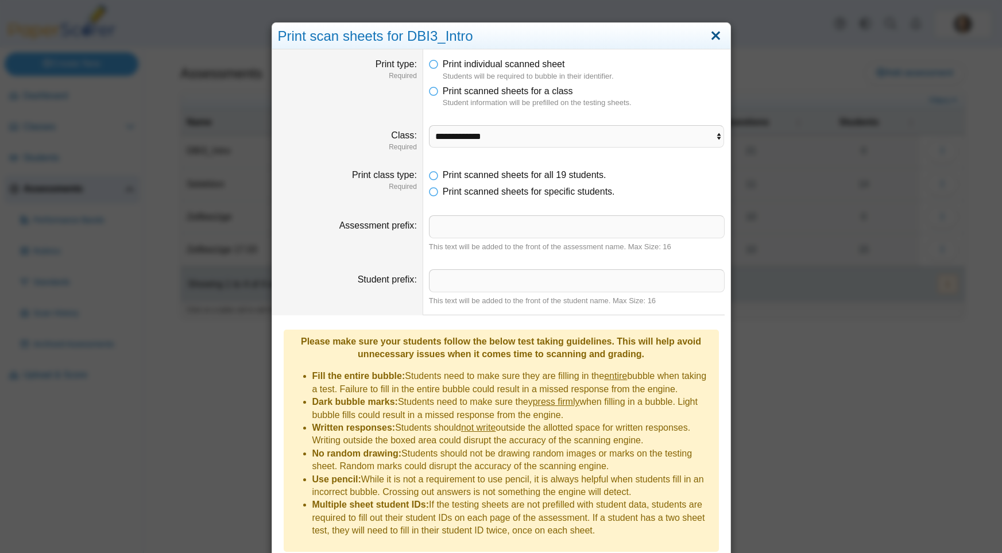
click at [718, 34] on link "Close" at bounding box center [716, 36] width 18 height 20
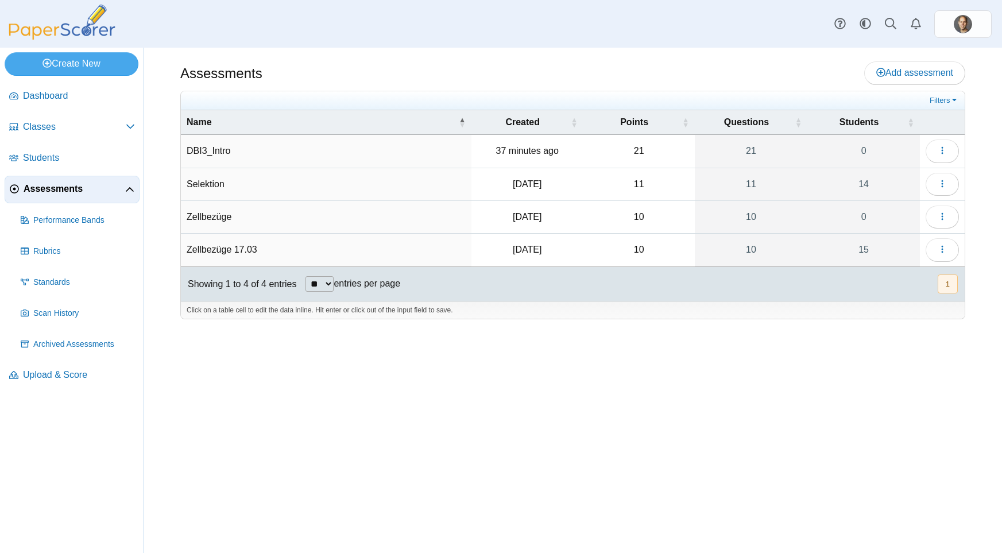
click at [218, 148] on td "DBI3_Intro" at bounding box center [326, 151] width 291 height 33
click at [810, 152] on link "0" at bounding box center [864, 151] width 113 height 32
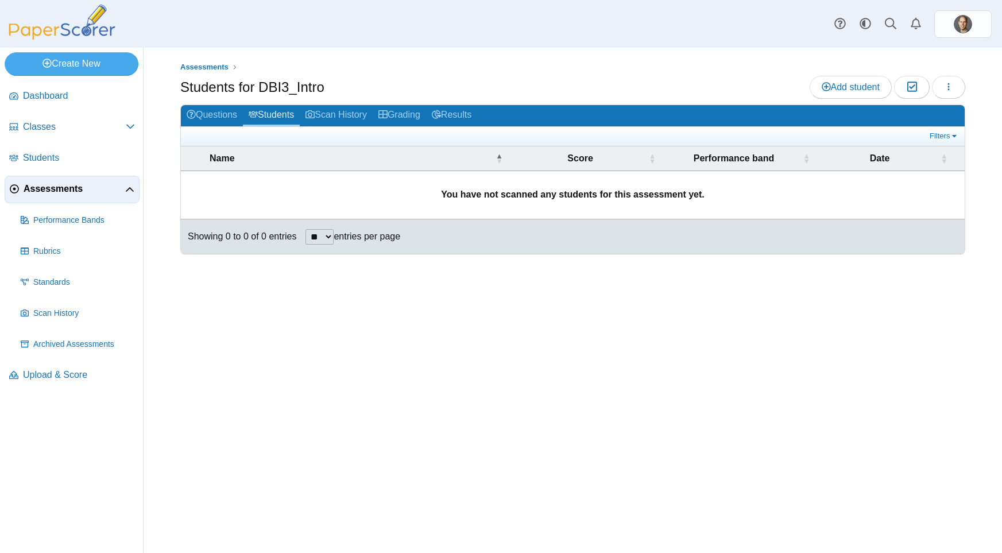
click at [80, 187] on span "Assessments" at bounding box center [75, 189] width 102 height 13
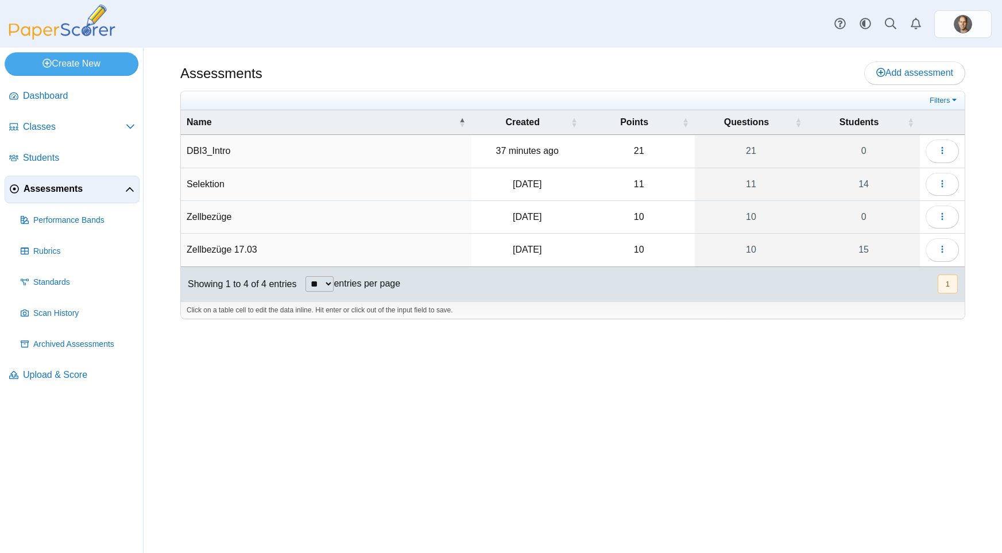
click at [306, 146] on td "DBI3_Intro" at bounding box center [326, 151] width 291 height 33
click at [632, 149] on td "21" at bounding box center [639, 151] width 111 height 33
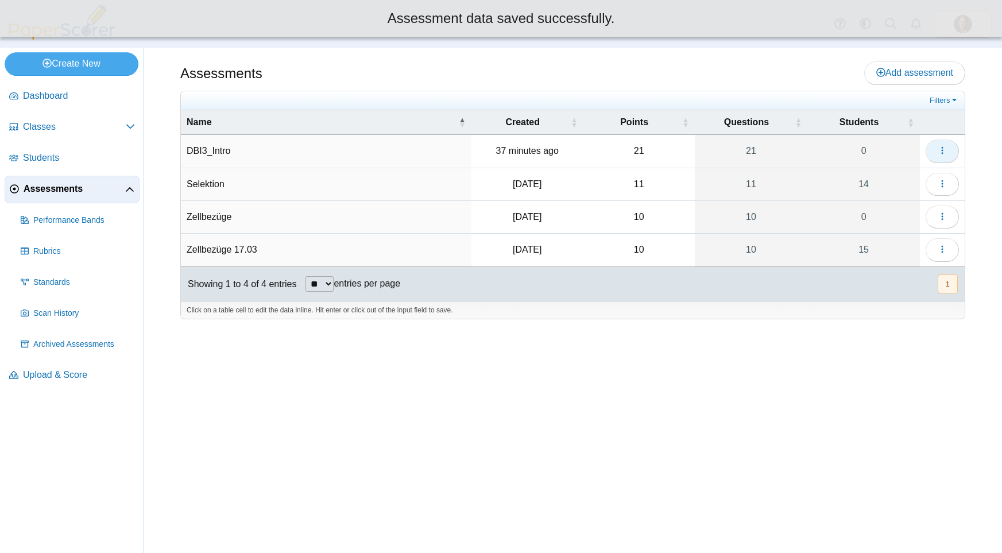
click at [927, 152] on button "button" at bounding box center [942, 151] width 33 height 23
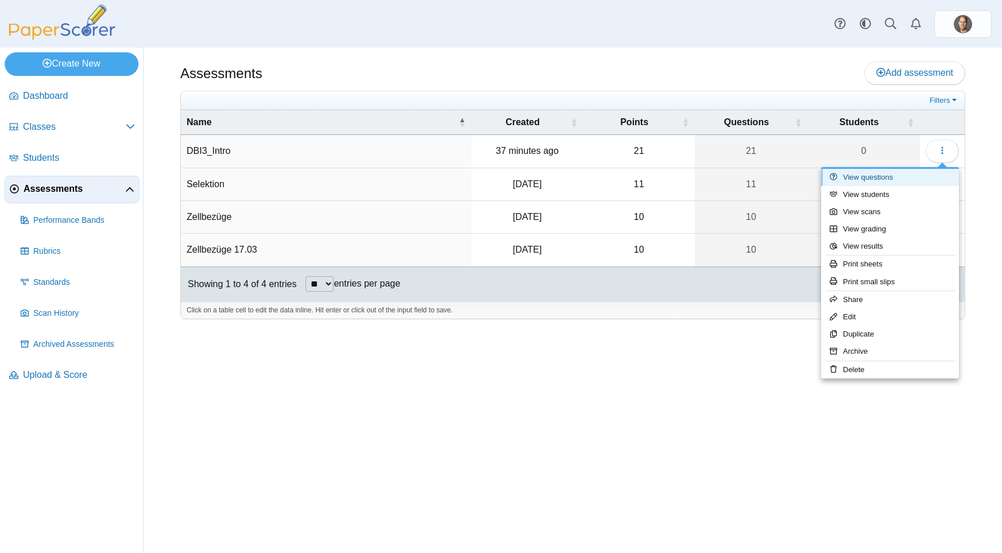
click at [890, 180] on link "View questions" at bounding box center [891, 177] width 138 height 17
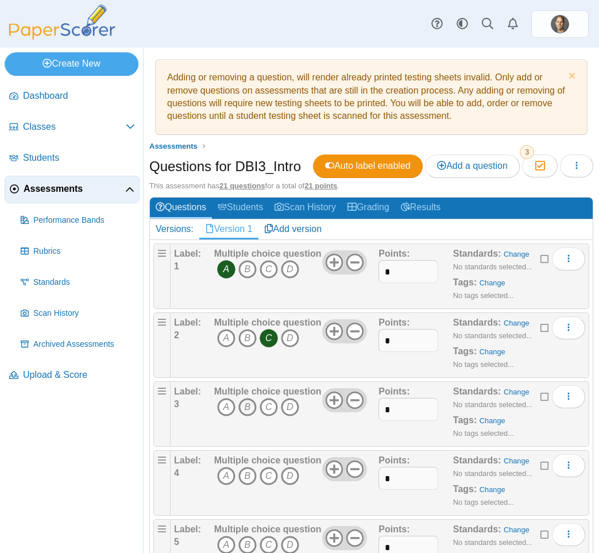
click at [244, 403] on icon "B" at bounding box center [247, 407] width 18 height 18
click at [271, 477] on icon "C" at bounding box center [269, 476] width 18 height 18
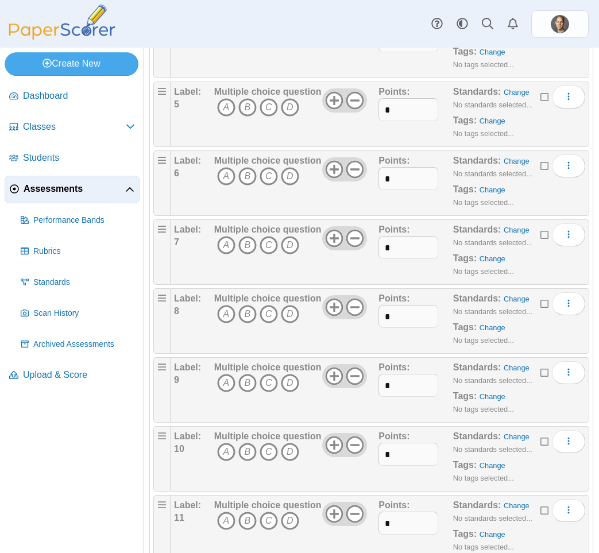
scroll to position [456, 0]
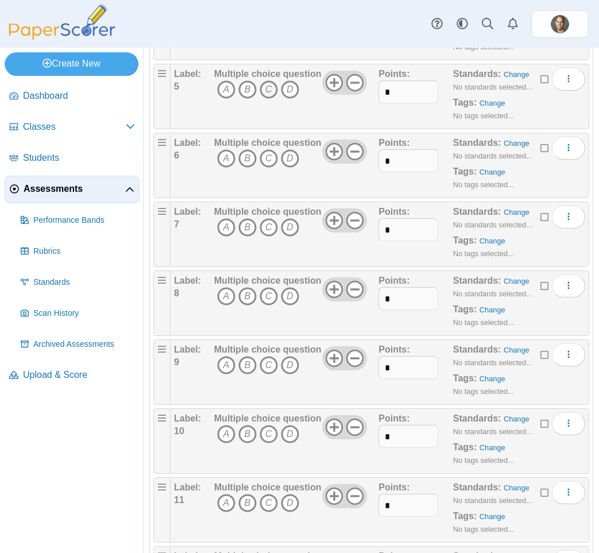
click at [273, 92] on icon "C" at bounding box center [269, 89] width 18 height 18
click at [225, 156] on icon "A" at bounding box center [226, 158] width 18 height 18
click at [291, 229] on icon "D" at bounding box center [290, 227] width 18 height 18
click at [252, 300] on icon "B" at bounding box center [247, 296] width 18 height 18
click at [275, 368] on icon "C" at bounding box center [269, 365] width 18 height 18
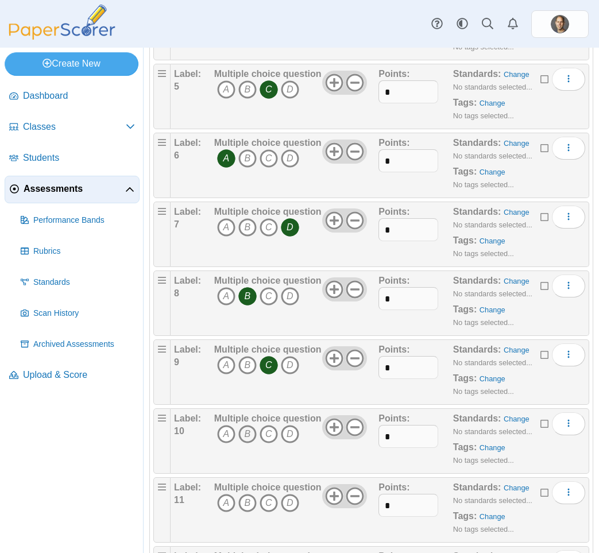
click at [249, 434] on icon "B" at bounding box center [247, 434] width 18 height 18
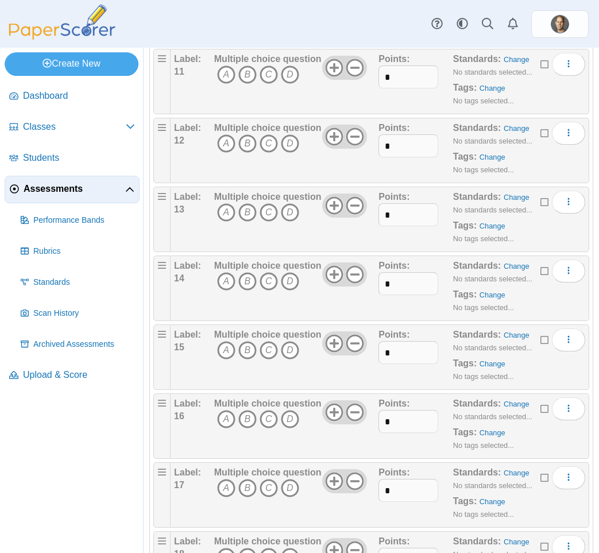
scroll to position [893, 0]
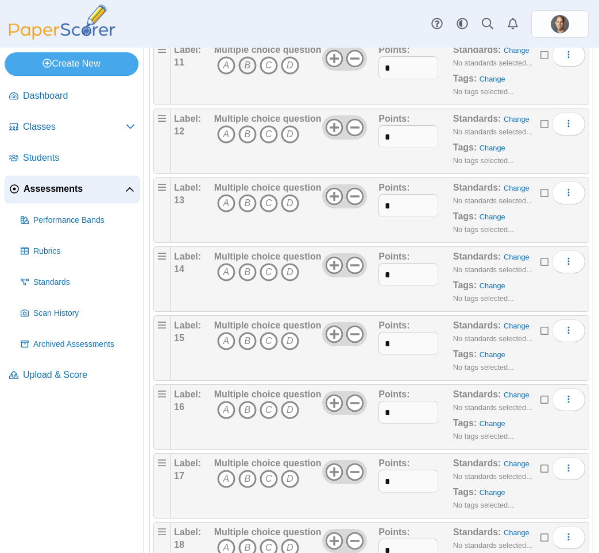
click at [247, 68] on icon "B" at bounding box center [247, 65] width 18 height 18
click at [267, 133] on icon "C" at bounding box center [269, 134] width 18 height 18
click at [291, 204] on icon "D" at bounding box center [290, 203] width 18 height 18
click at [272, 272] on icon "C" at bounding box center [269, 272] width 18 height 18
click at [275, 340] on icon "C" at bounding box center [269, 341] width 18 height 18
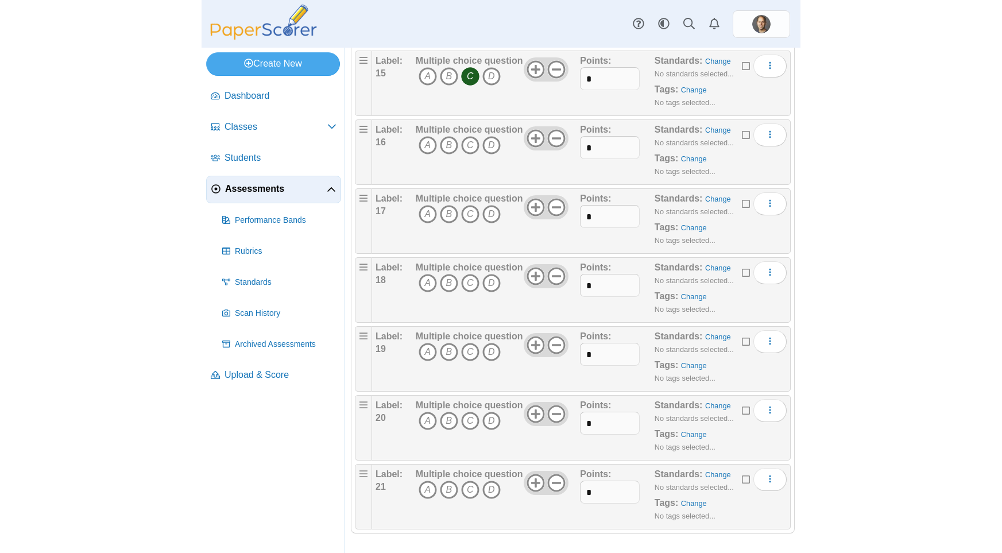
scroll to position [1162, 0]
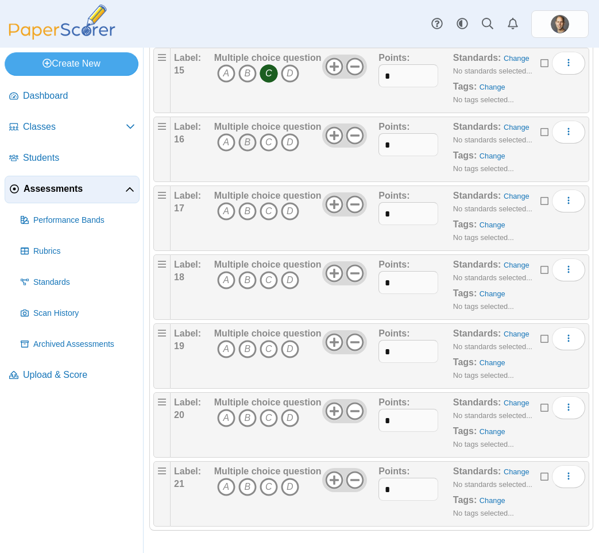
click at [245, 145] on icon "B" at bounding box center [247, 142] width 18 height 18
click at [268, 212] on icon "C" at bounding box center [269, 211] width 18 height 18
click at [267, 284] on icon "C" at bounding box center [269, 280] width 18 height 18
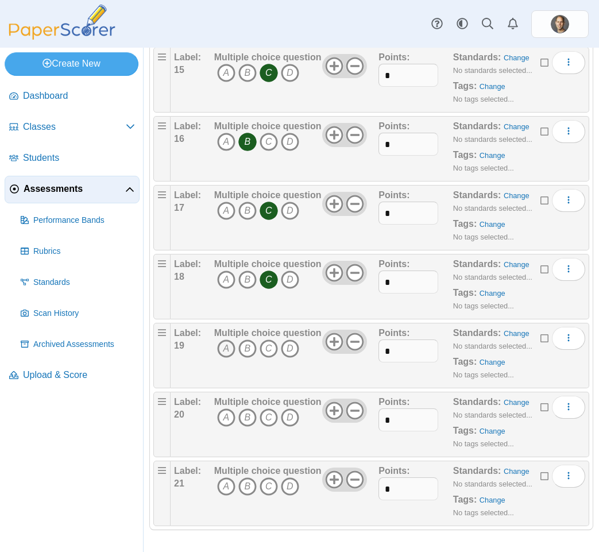
click at [232, 349] on icon "A" at bounding box center [226, 349] width 18 height 18
click at [359, 342] on use at bounding box center [355, 342] width 18 height 18
click at [246, 422] on icon "B" at bounding box center [247, 417] width 18 height 18
click at [342, 480] on use at bounding box center [334, 479] width 18 height 18
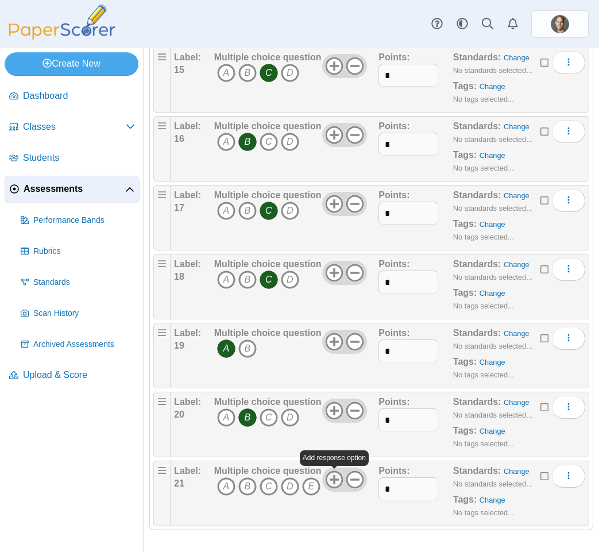
click at [342, 480] on use at bounding box center [334, 479] width 18 height 18
click at [221, 490] on icon "A" at bounding box center [226, 486] width 18 height 18
click at [269, 485] on icon "C" at bounding box center [269, 486] width 18 height 18
click at [289, 488] on icon "D" at bounding box center [290, 486] width 18 height 18
click at [310, 491] on icon "E" at bounding box center [311, 486] width 18 height 18
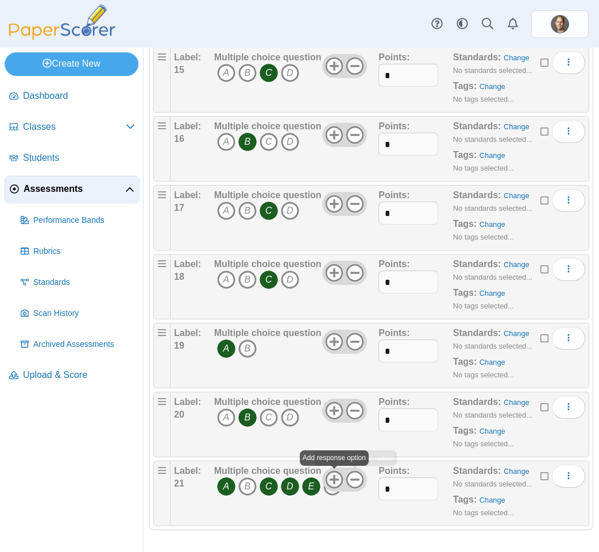
click at [337, 481] on icon at bounding box center [334, 479] width 18 height 18
click at [352, 482] on icon at bounding box center [355, 479] width 18 height 18
click at [319, 491] on icon "E" at bounding box center [311, 486] width 18 height 18
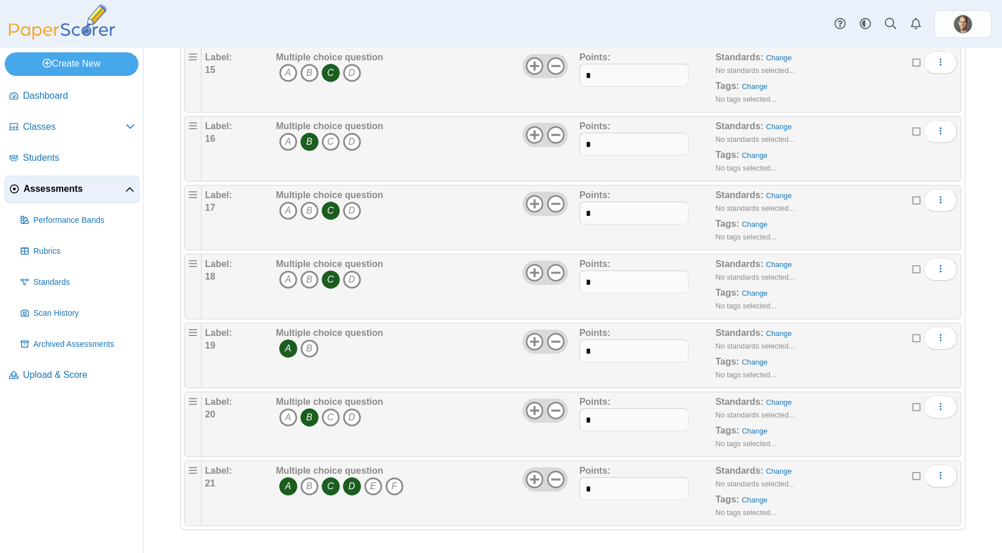
scroll to position [1144, 0]
